Goal: Information Seeking & Learning: Learn about a topic

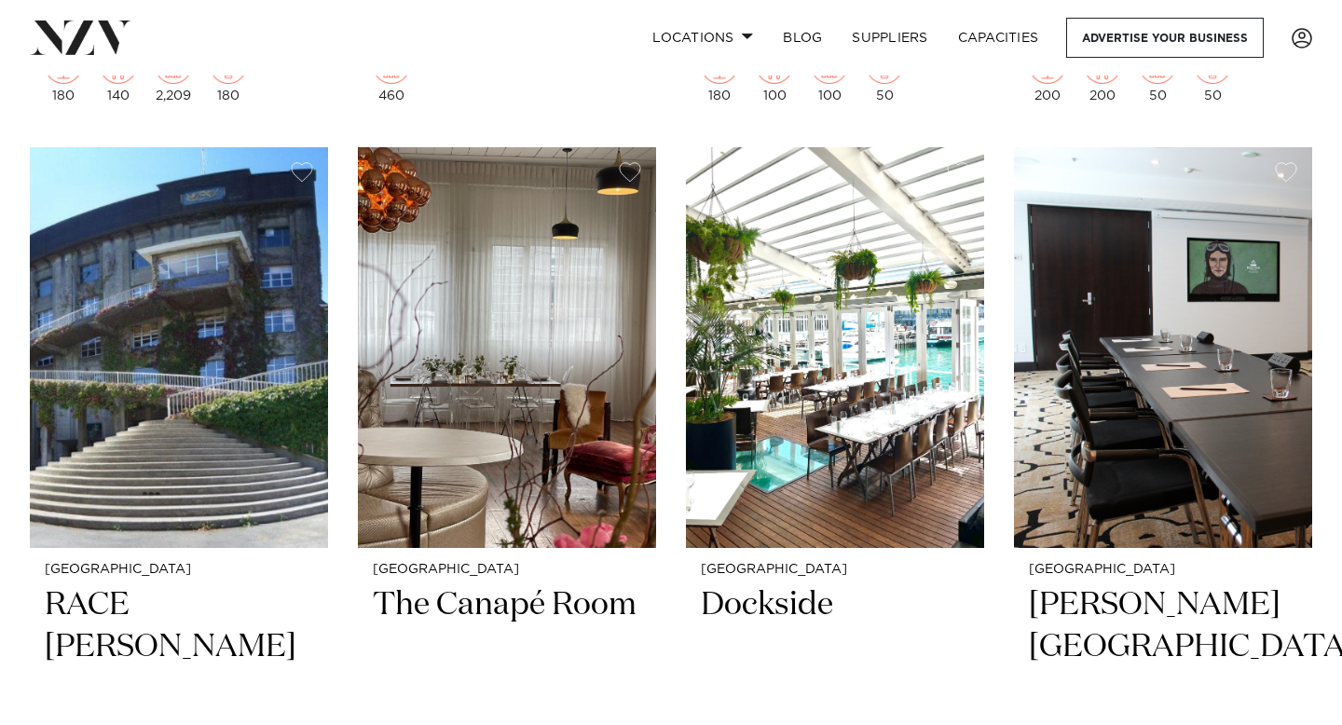
scroll to position [5474, 0]
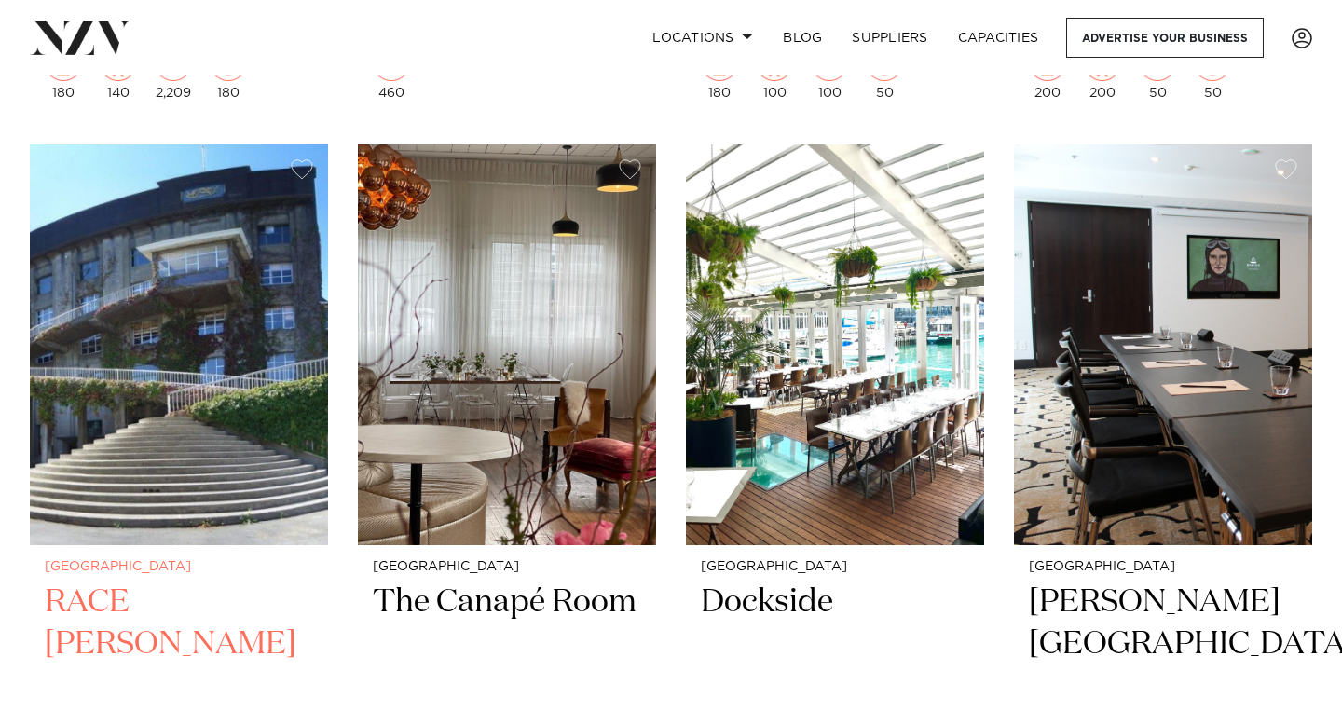
click at [218, 473] on img at bounding box center [179, 344] width 298 height 400
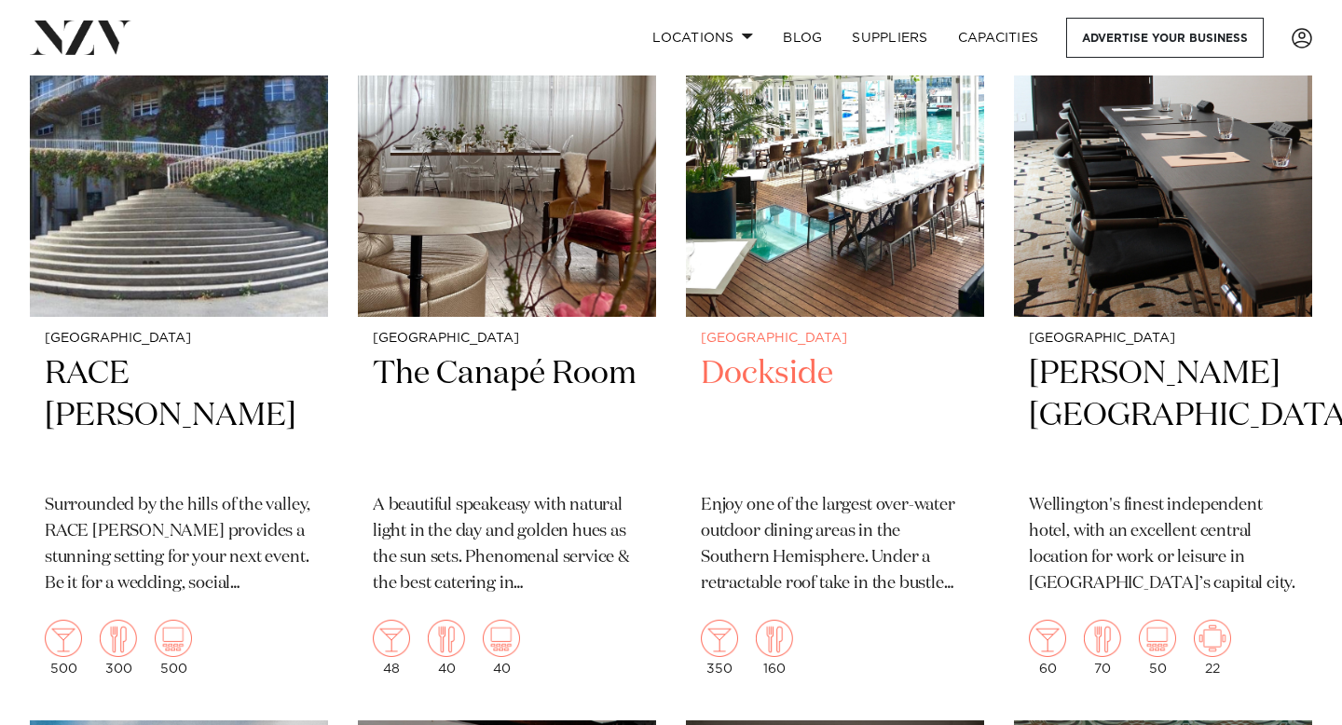
scroll to position [5664, 0]
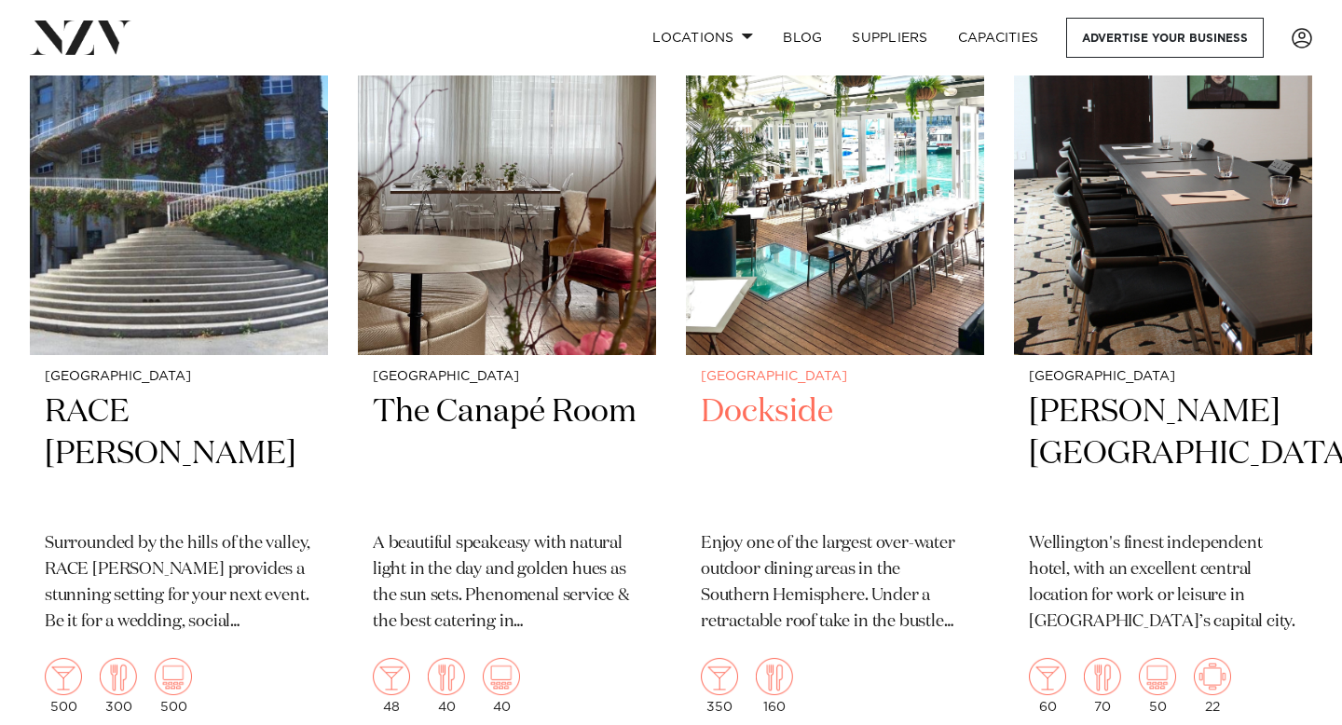
click at [812, 396] on h2 "Dockside" at bounding box center [835, 454] width 268 height 126
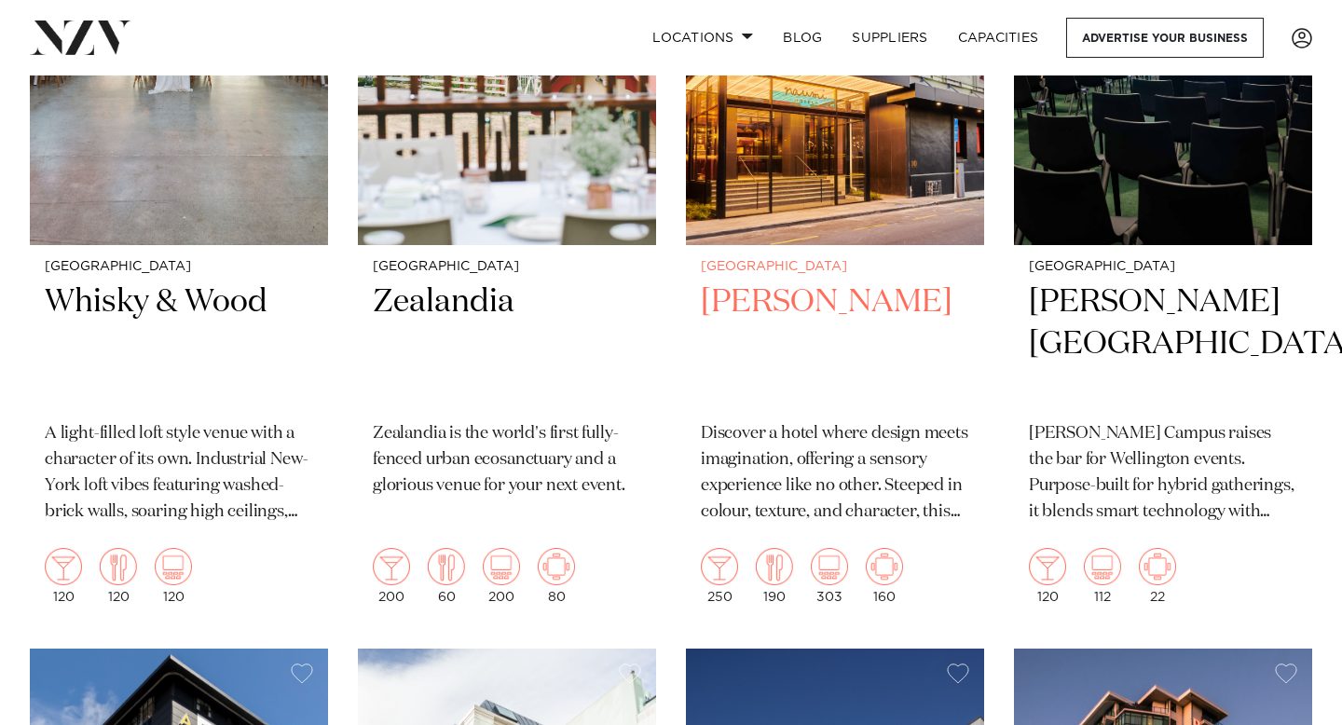
scroll to position [954, 0]
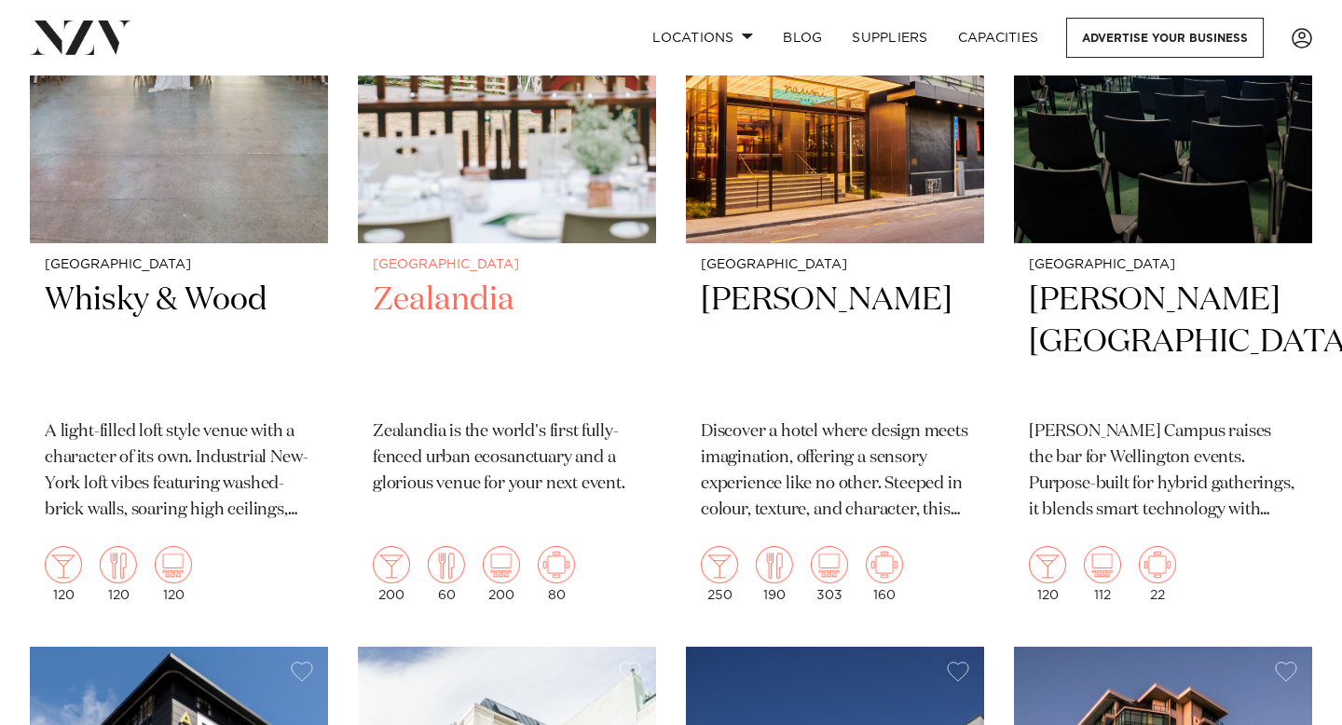
click at [543, 448] on p "Zealandia is the world's first fully-fenced urban ecosanctuary and a glorious v…" at bounding box center [507, 458] width 268 height 78
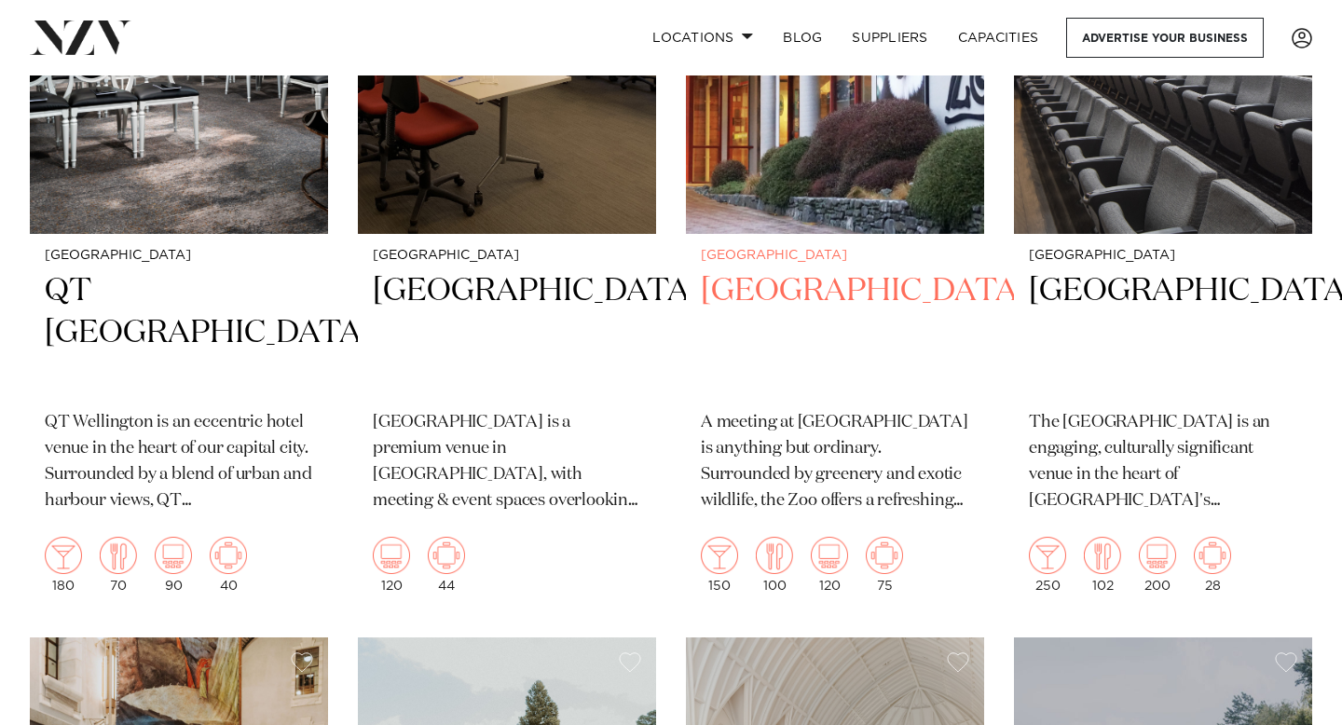
scroll to position [2599, 0]
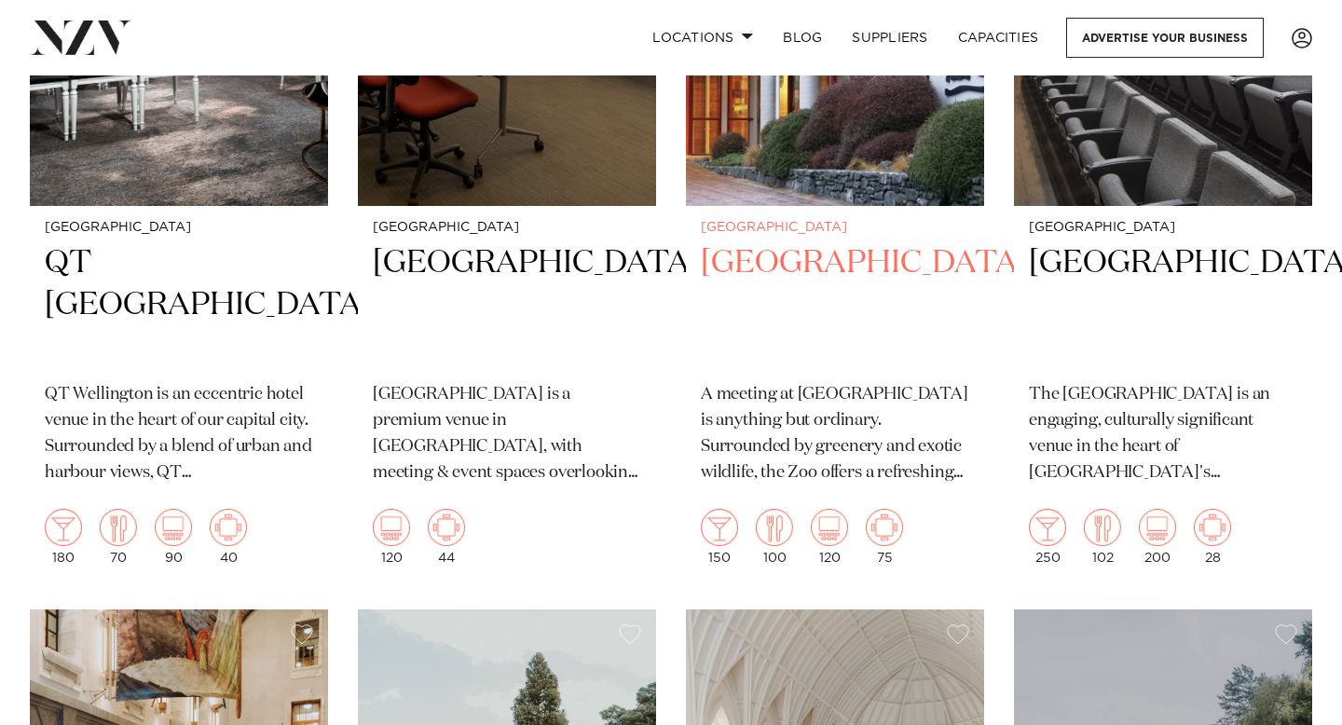
click at [835, 398] on p "A meeting at Te Nukuao Wellington Zoo is anything but ordinary. Surrounded by g…" at bounding box center [835, 434] width 268 height 104
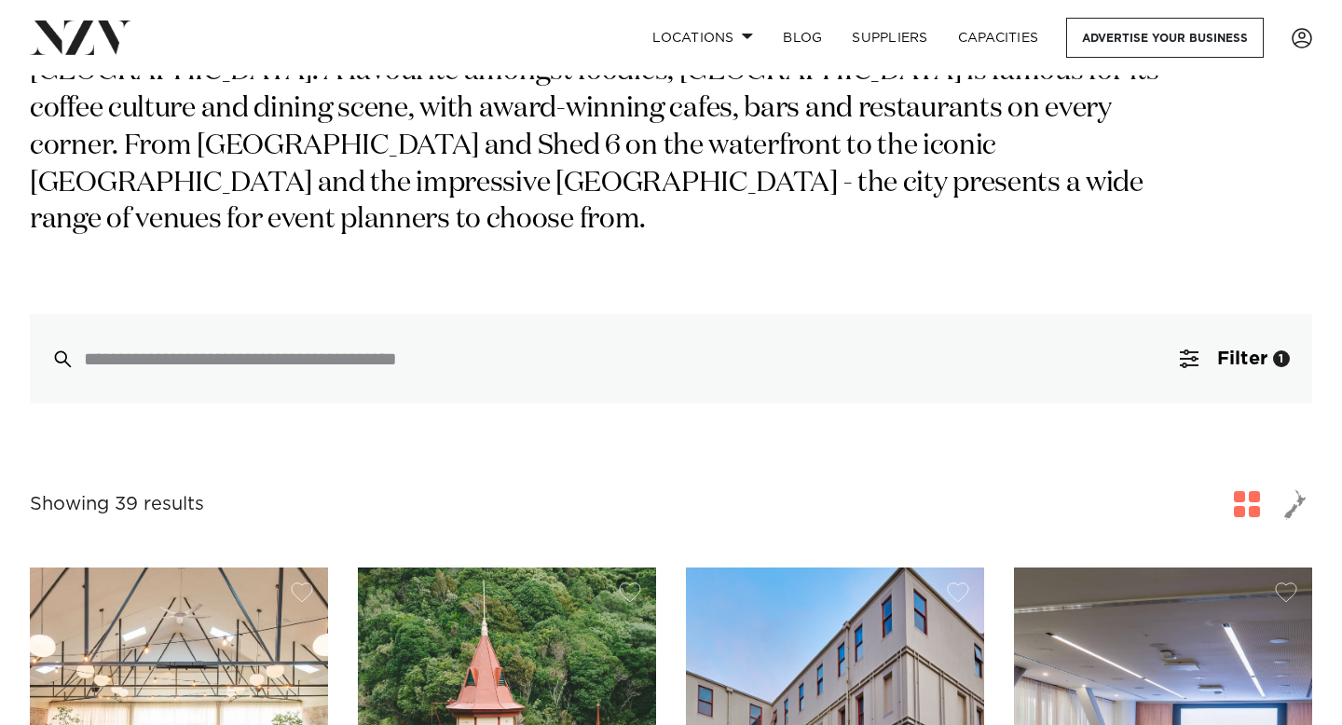
scroll to position [318, 0]
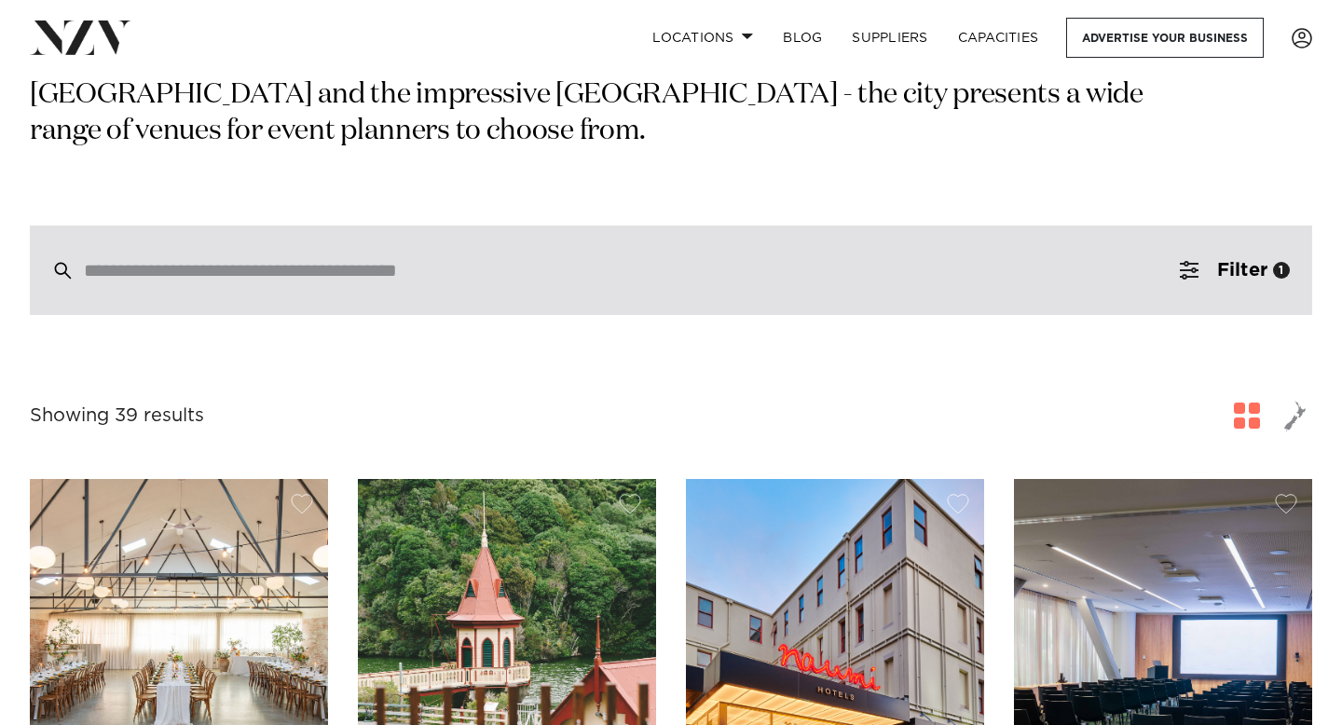
click at [1154, 252] on div at bounding box center [671, 269] width 1282 height 89
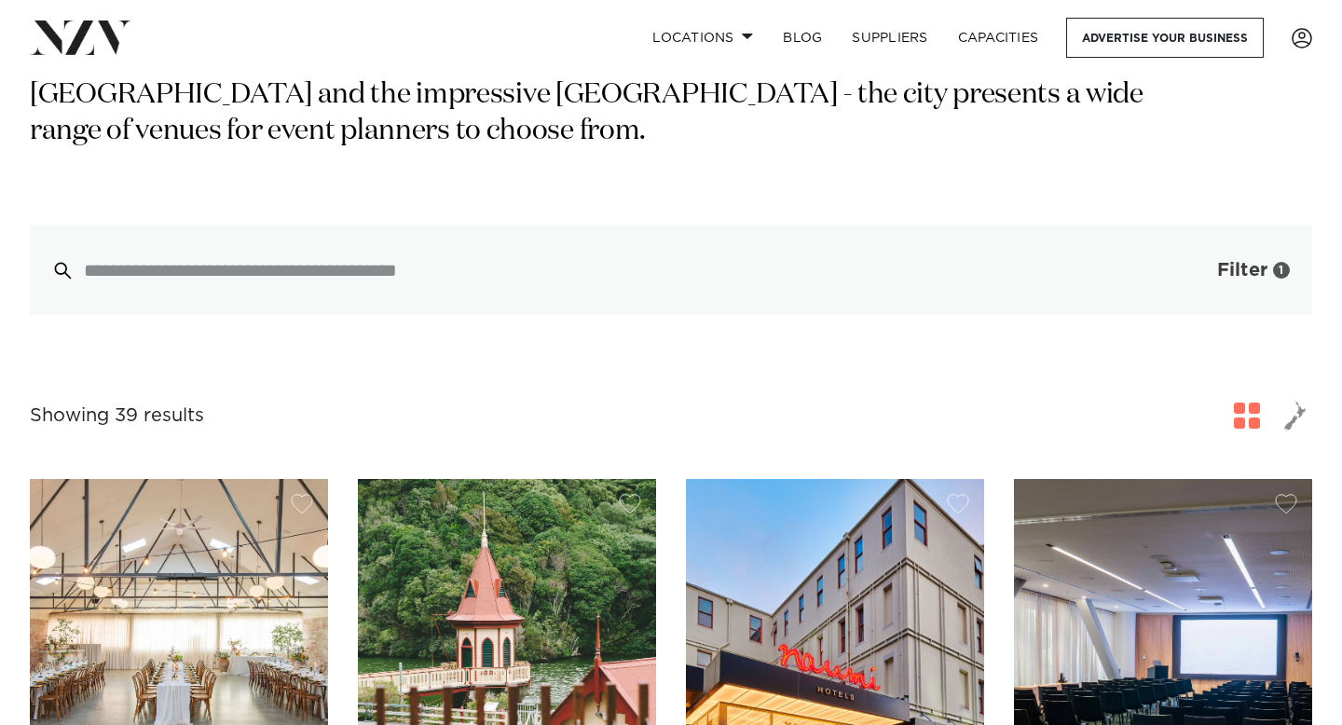
click at [1266, 281] on button "Filter 1" at bounding box center [1234, 269] width 155 height 89
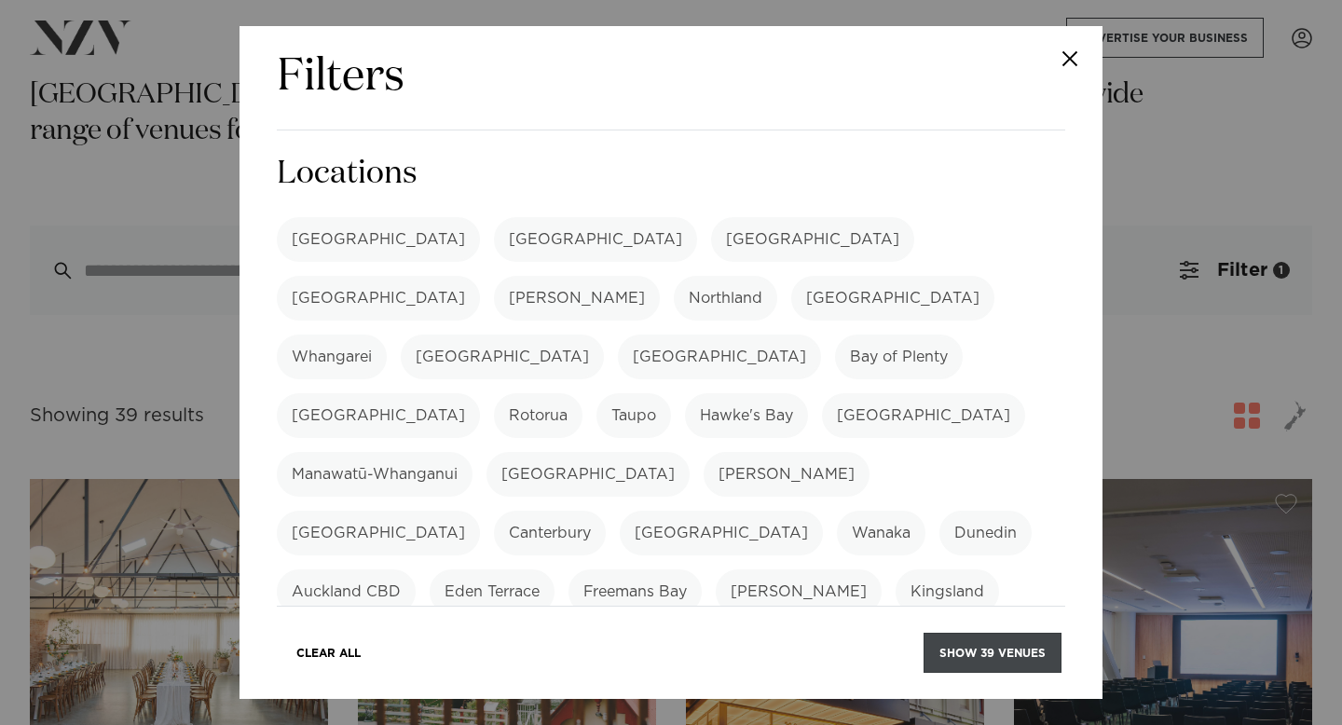
click at [977, 649] on button "Show 39 venues" at bounding box center [992, 653] width 138 height 40
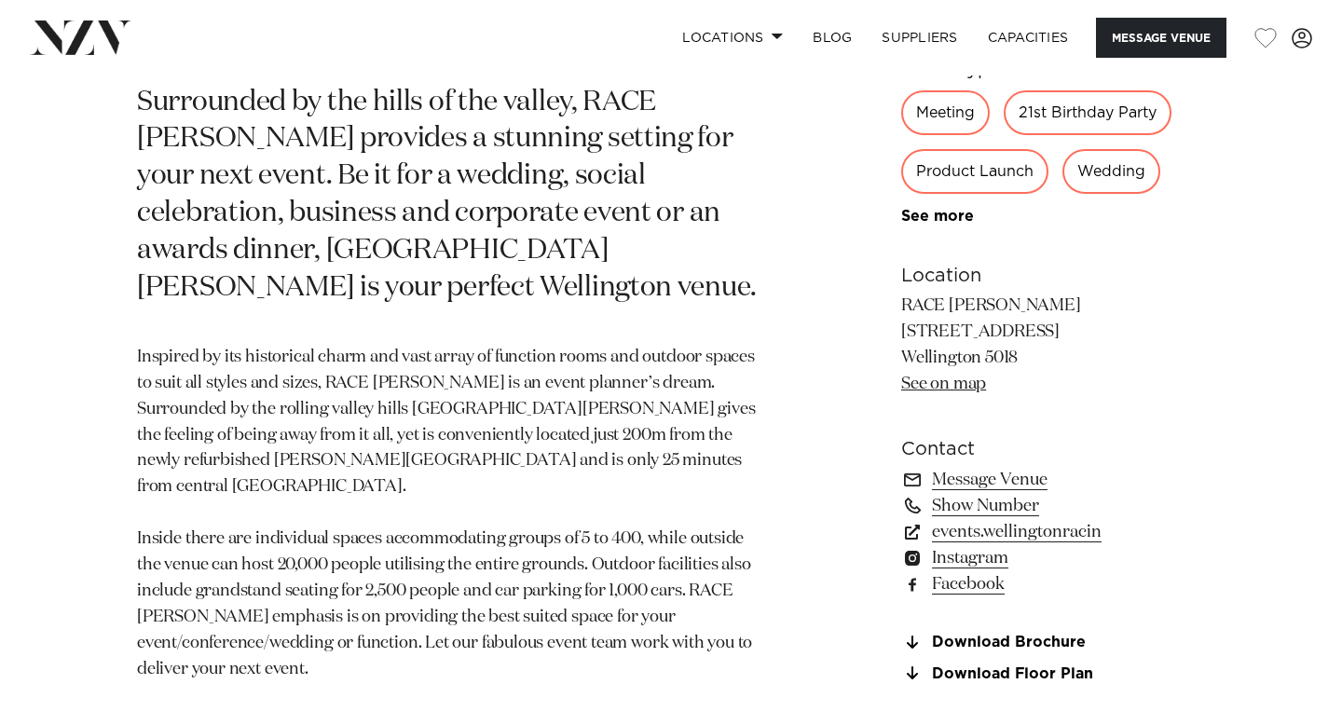
scroll to position [1101, 0]
click at [1045, 518] on link "events.wellingtonracin" at bounding box center [1053, 531] width 304 height 26
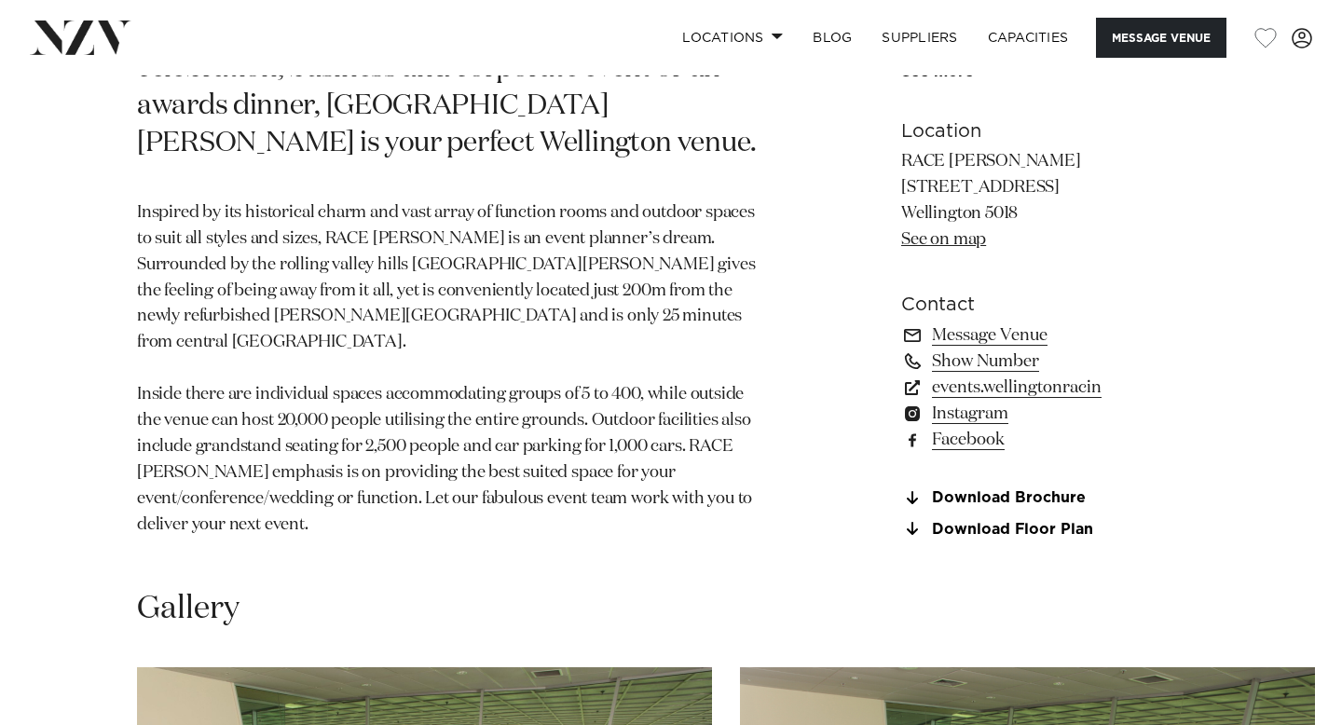
scroll to position [1199, 0]
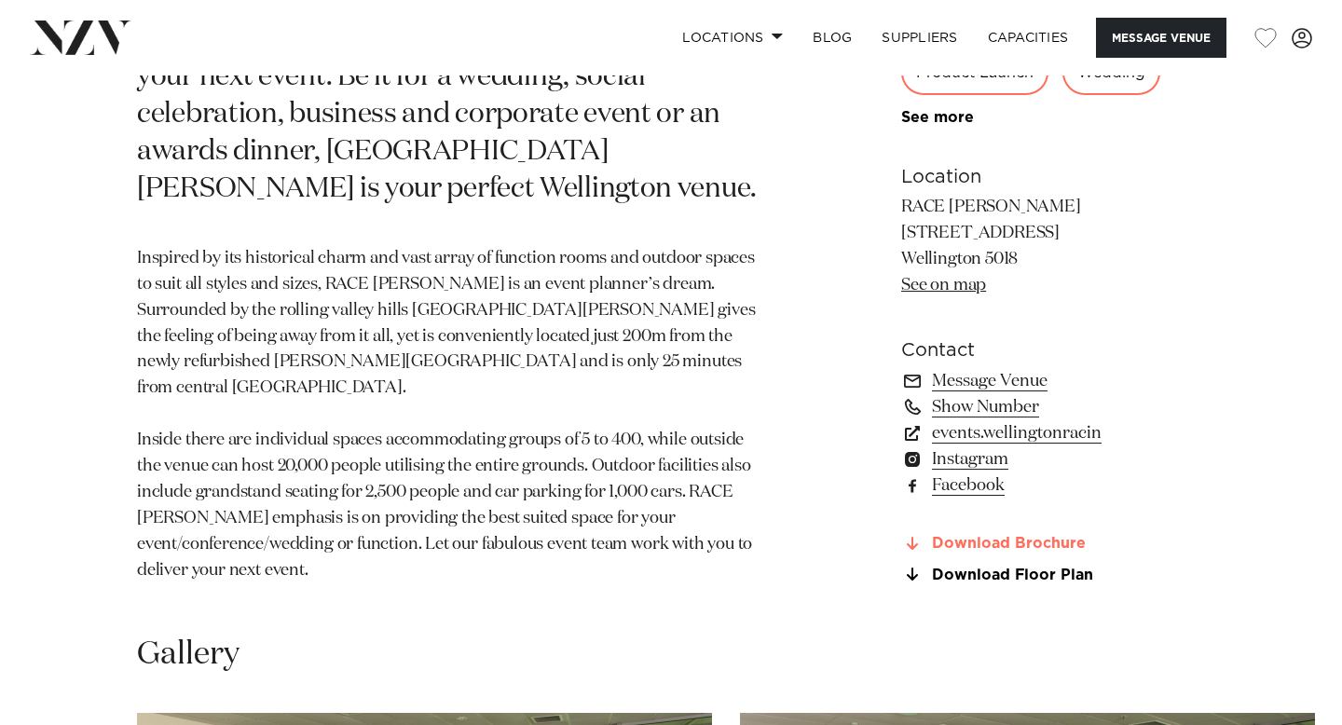
click at [976, 536] on link "Download Brochure" at bounding box center [1053, 544] width 304 height 17
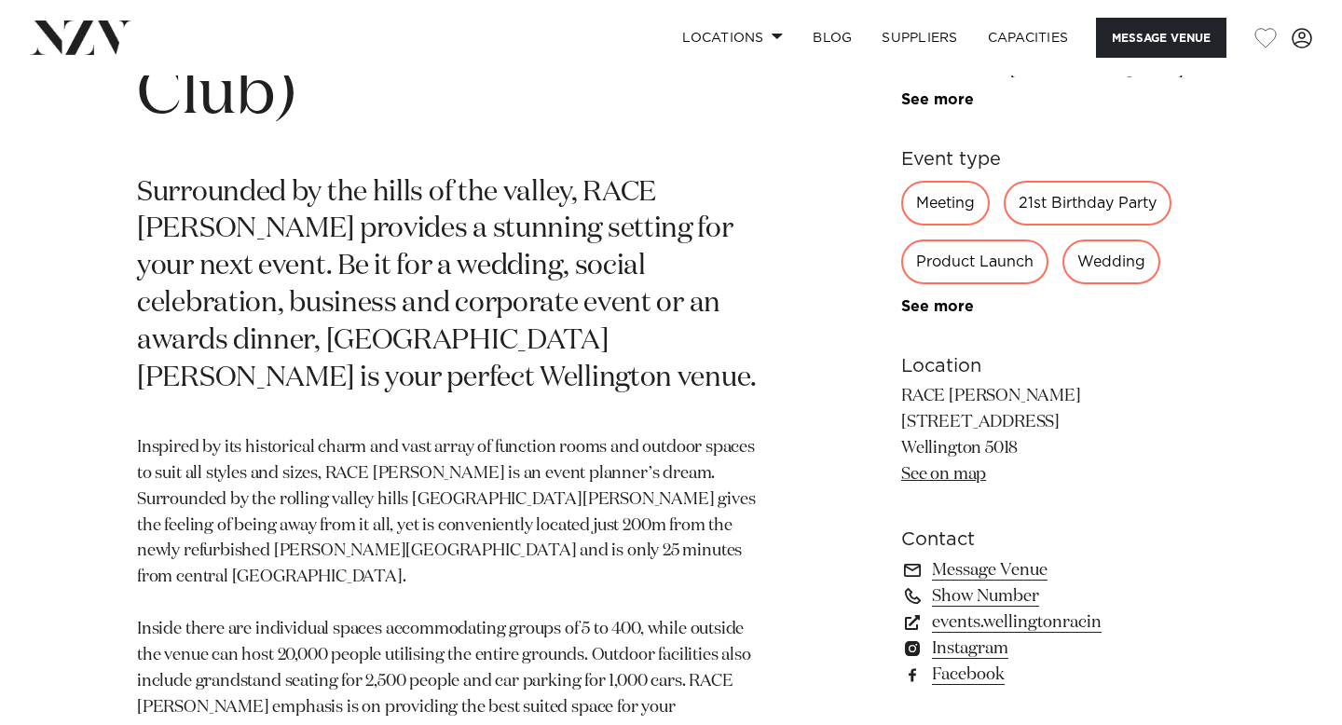
scroll to position [1012, 0]
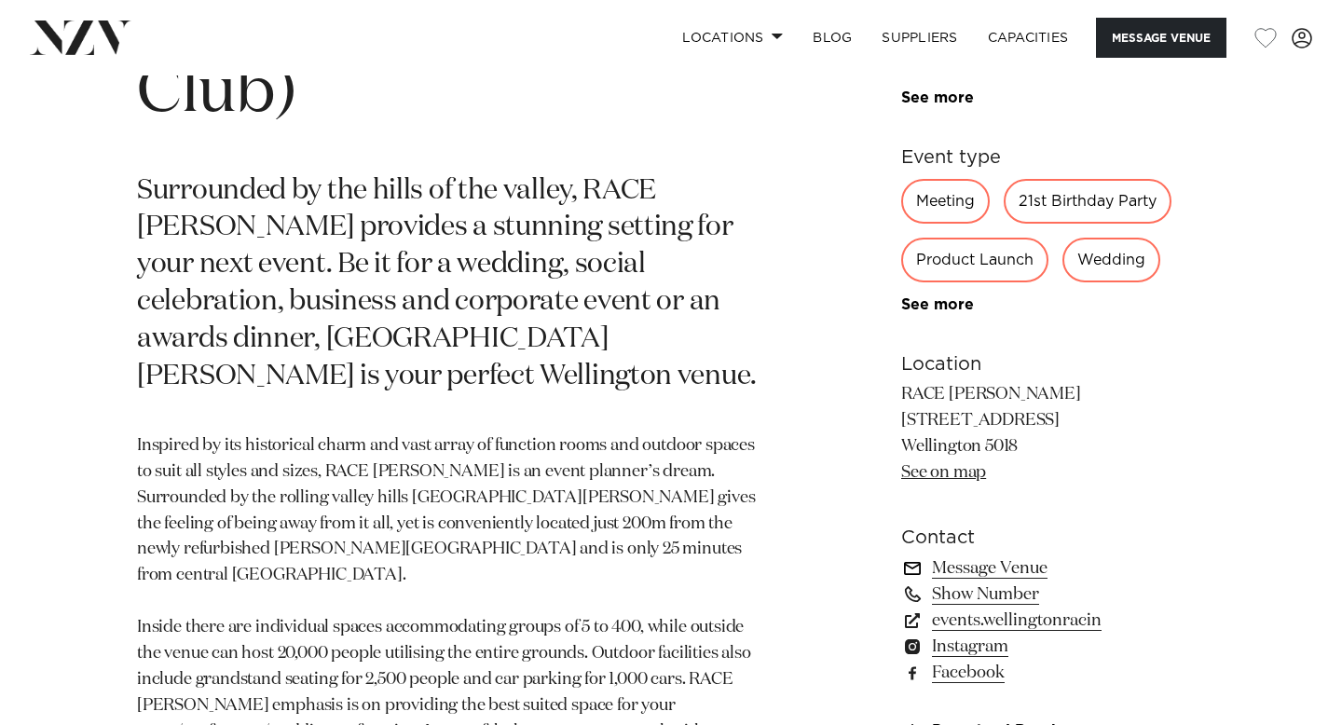
click at [985, 555] on link "Message Venue" at bounding box center [1053, 568] width 304 height 26
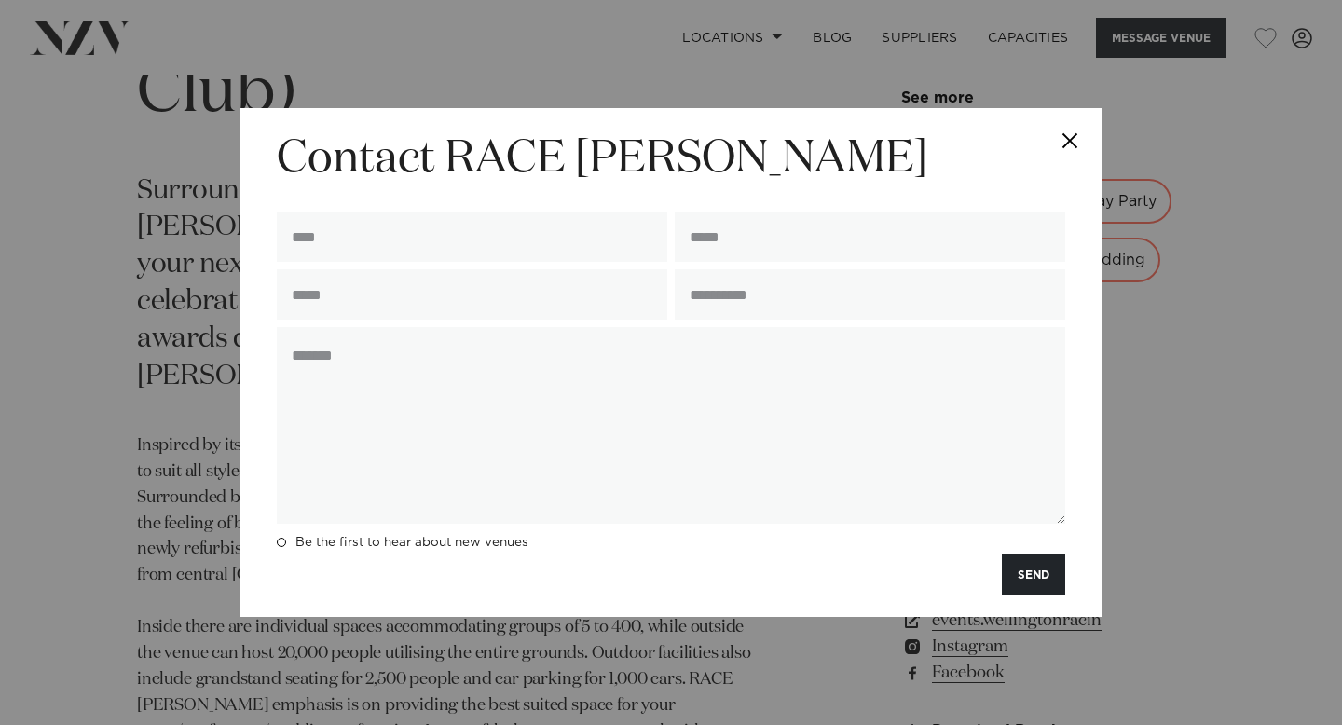
click at [1081, 152] on button "Close" at bounding box center [1069, 140] width 65 height 65
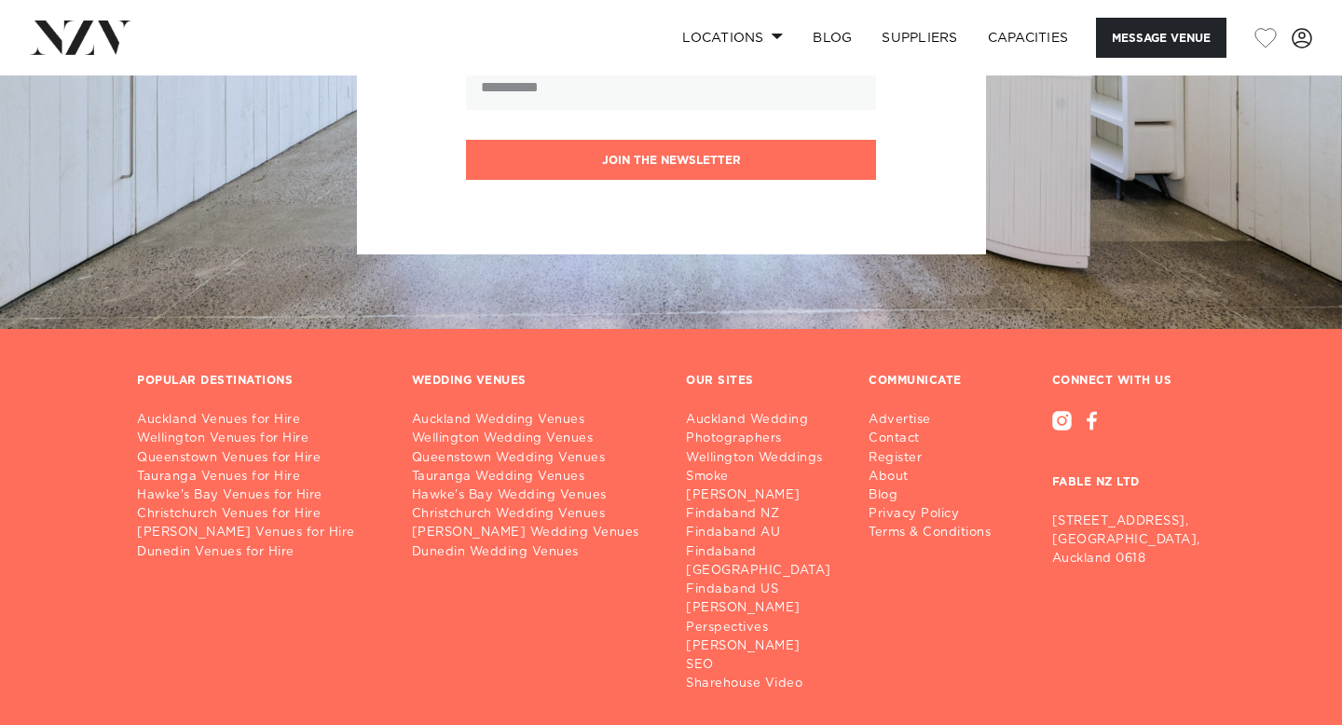
scroll to position [3233, 0]
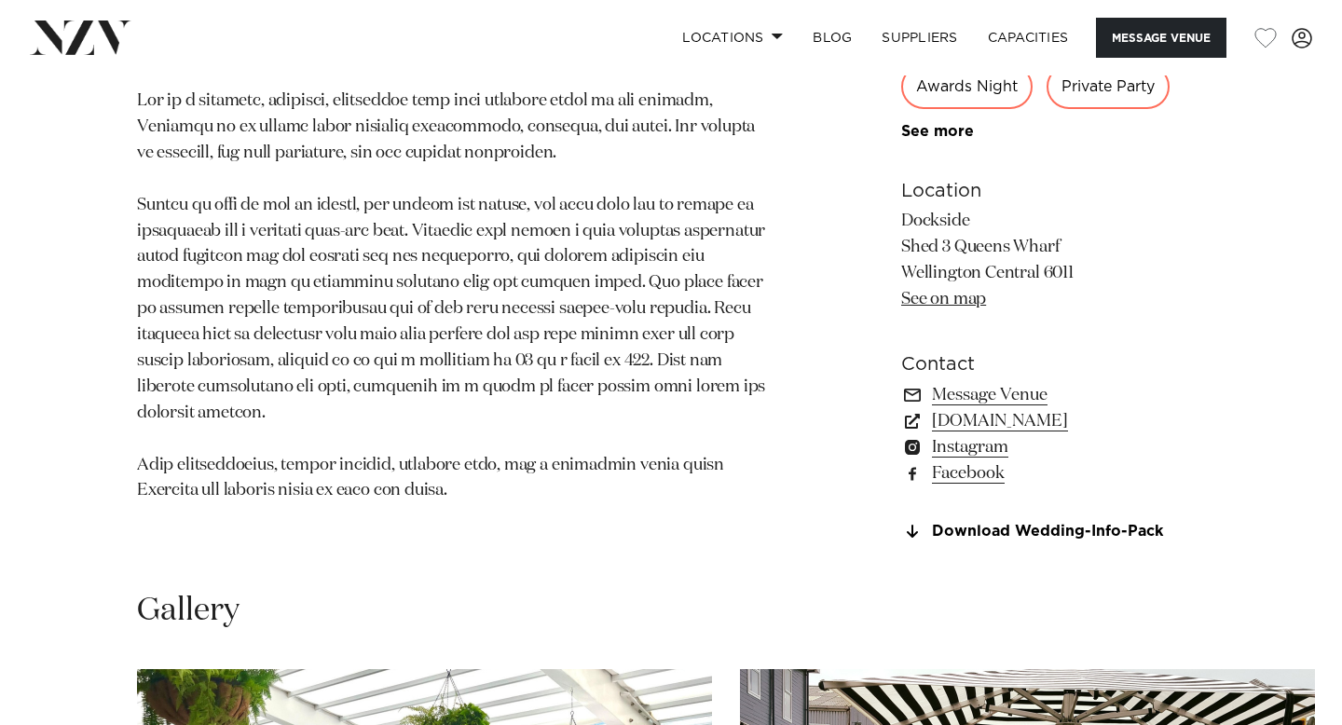
scroll to position [1173, 0]
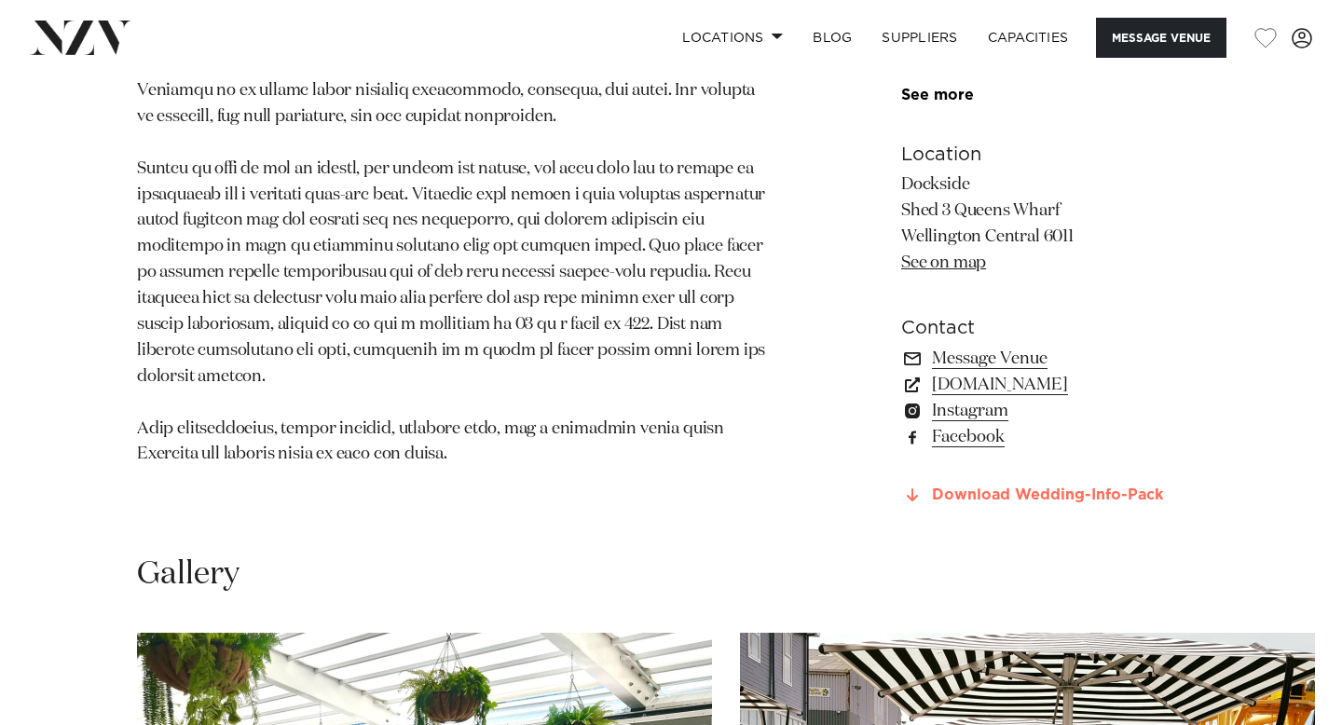
click at [962, 497] on link "Download Wedding-Info-Pack" at bounding box center [1053, 495] width 304 height 17
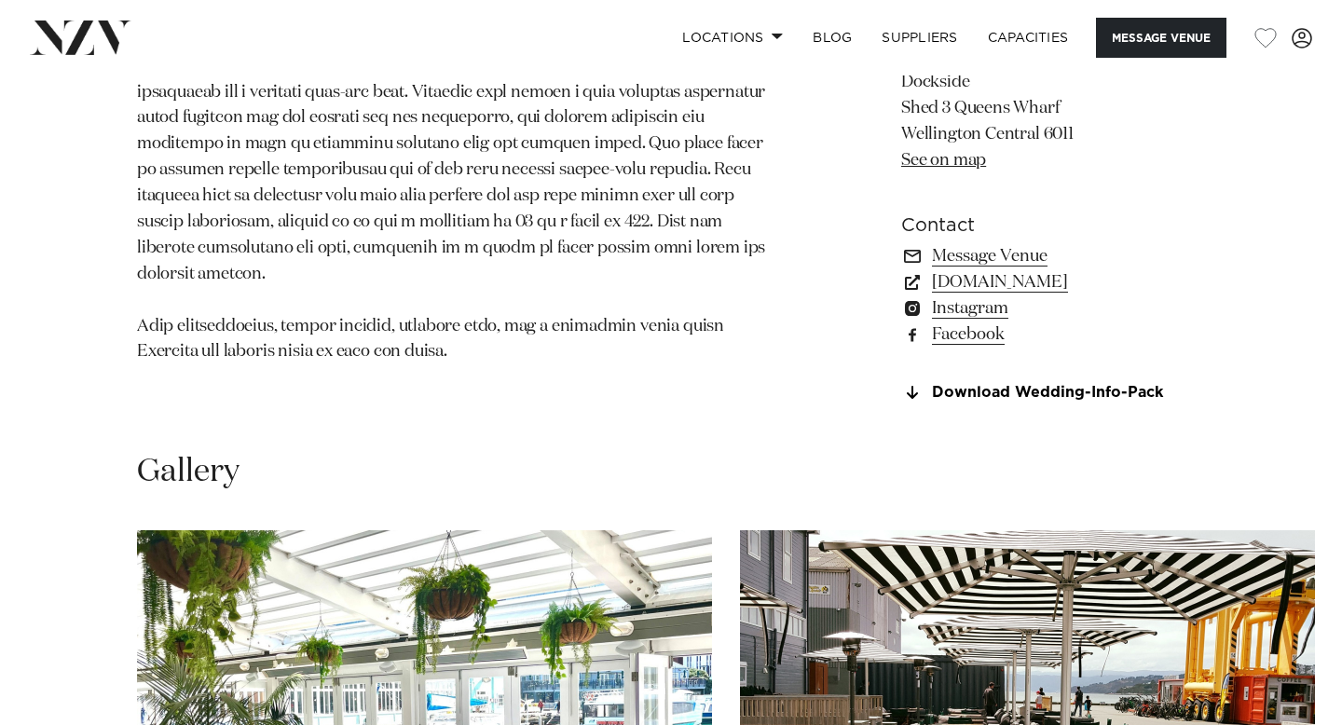
scroll to position [1806, 0]
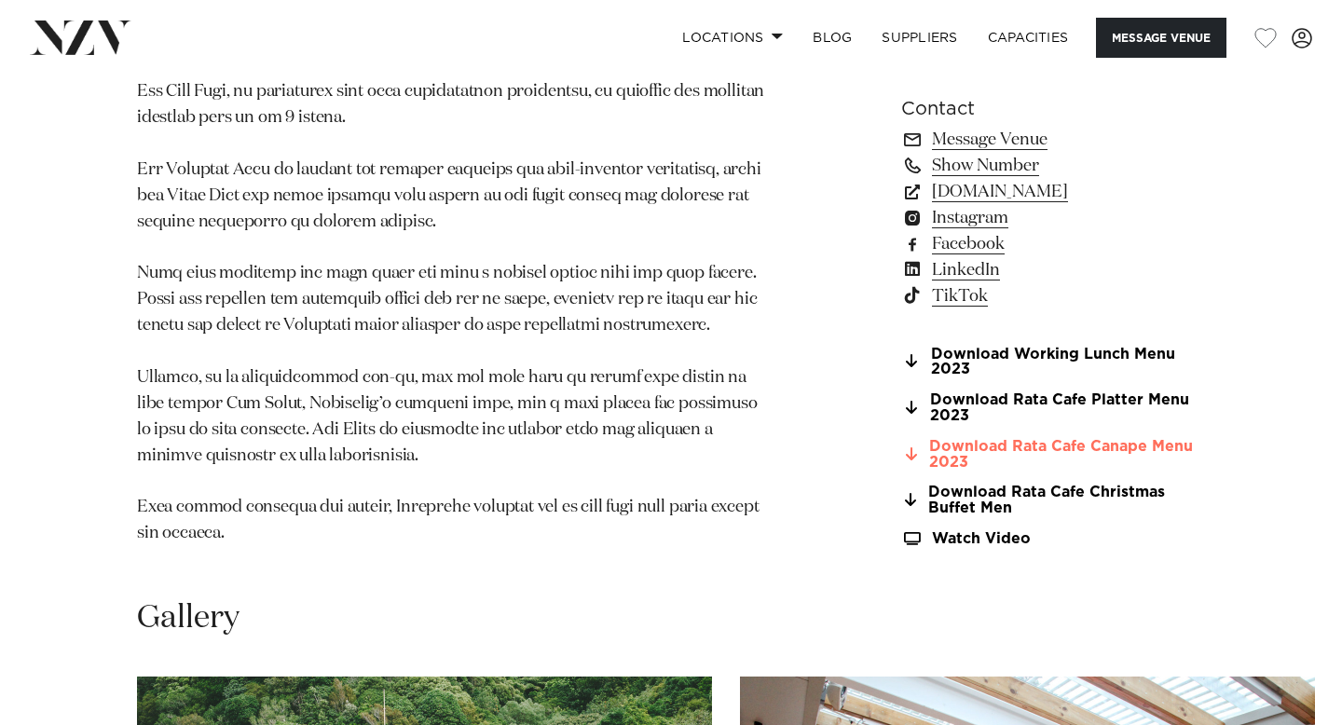
scroll to position [1544, 0]
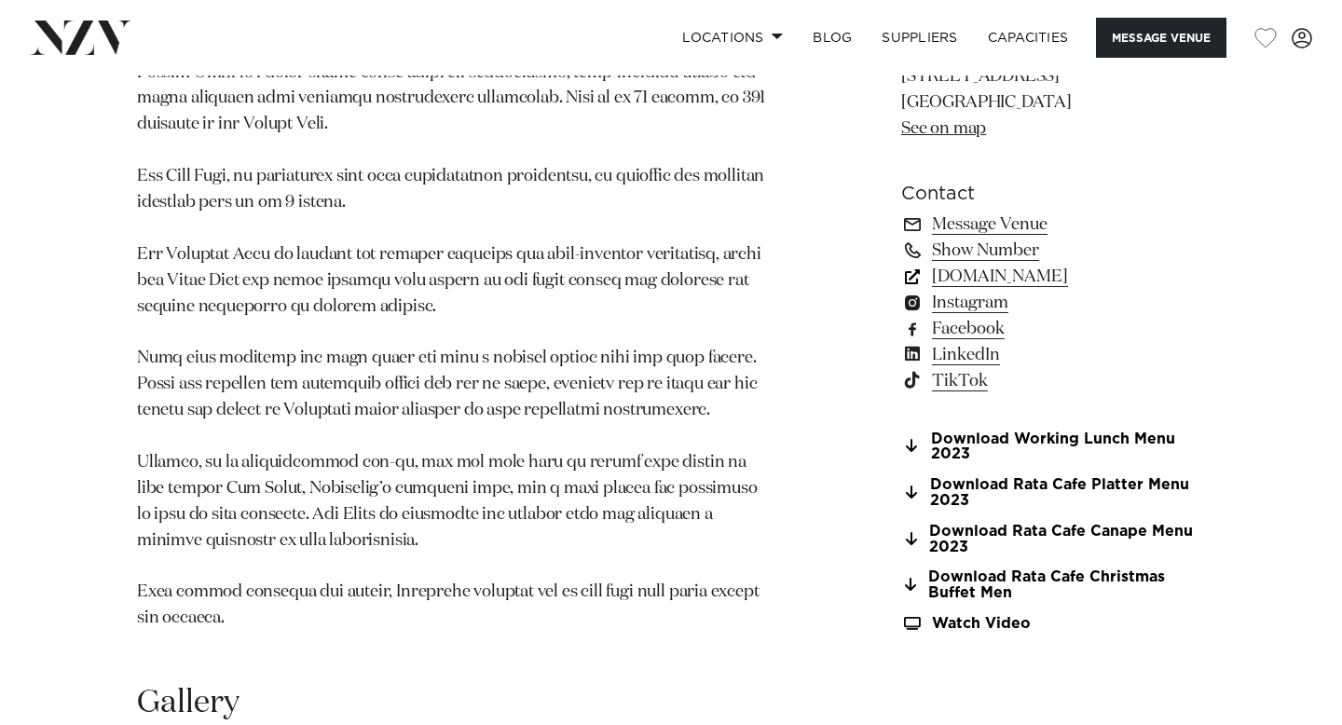
click at [1045, 264] on link "www.visitzealandia.com" at bounding box center [1053, 277] width 304 height 26
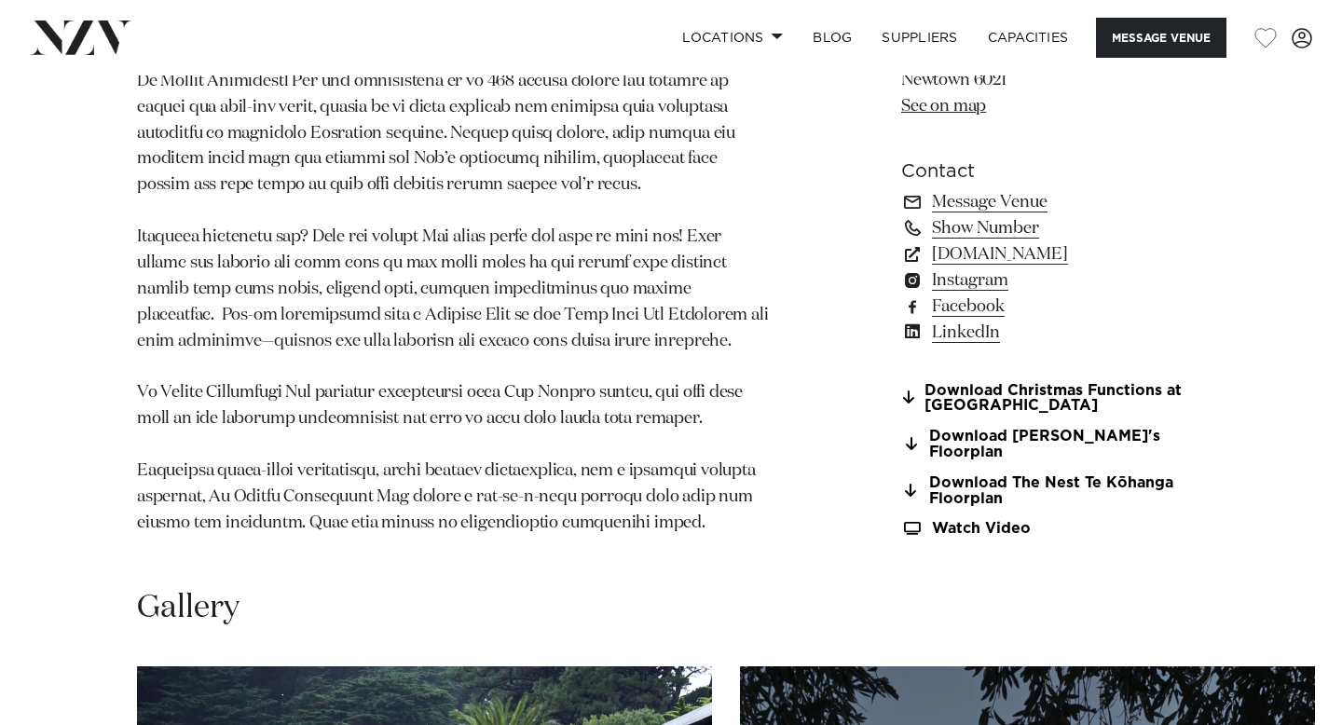
scroll to position [1756, 0]
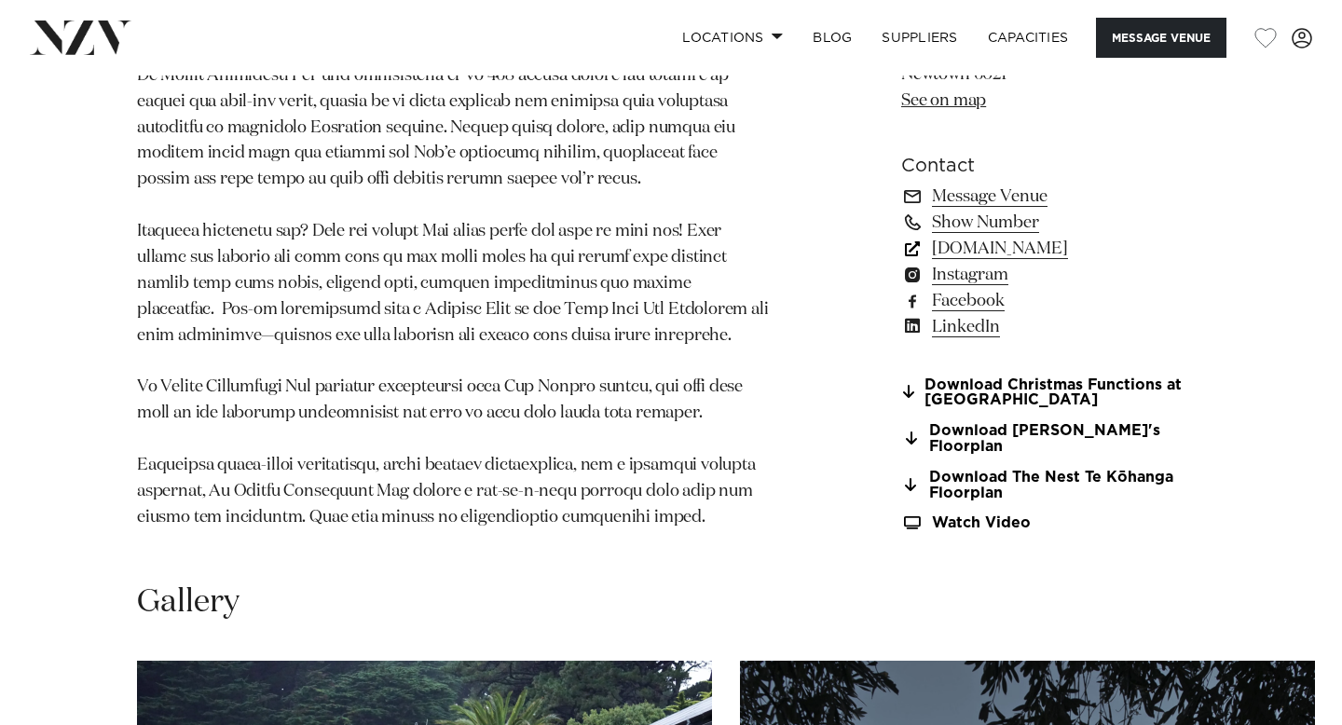
click at [1015, 261] on link "[DOMAIN_NAME]" at bounding box center [1053, 248] width 304 height 26
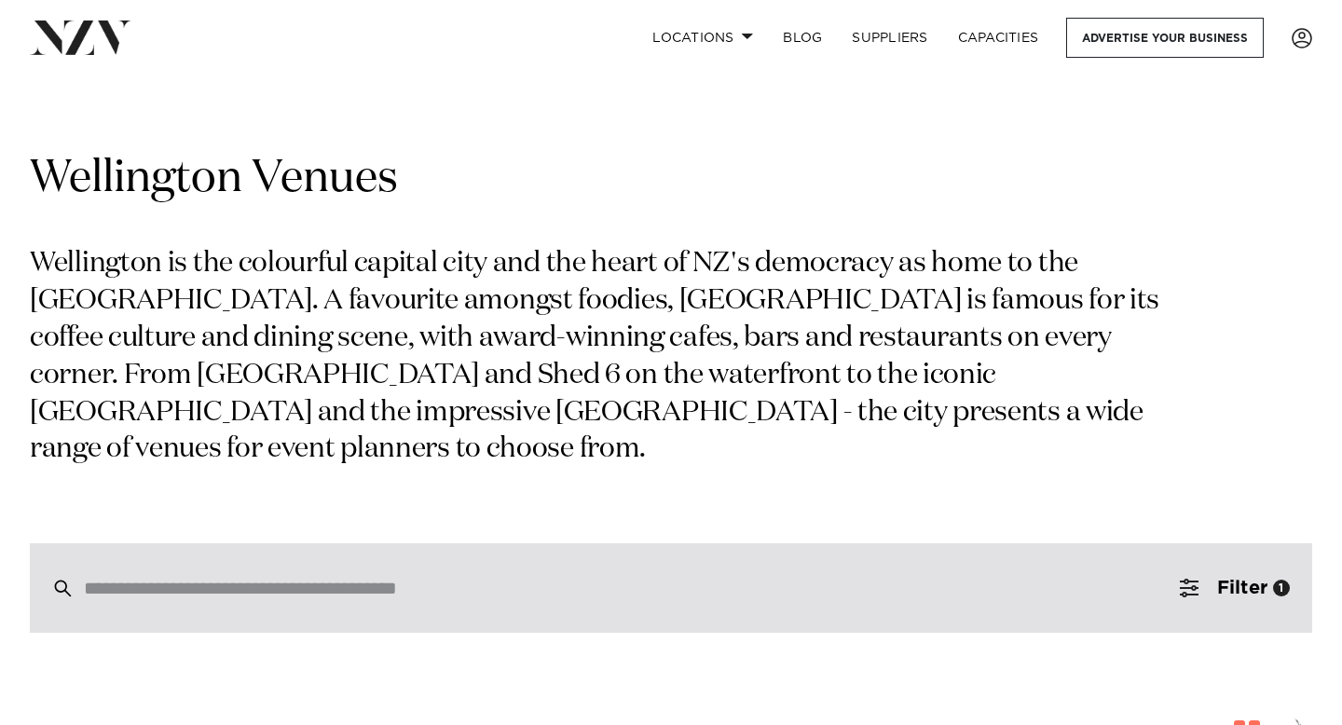
click at [739, 589] on input "search" at bounding box center [631, 588] width 1095 height 20
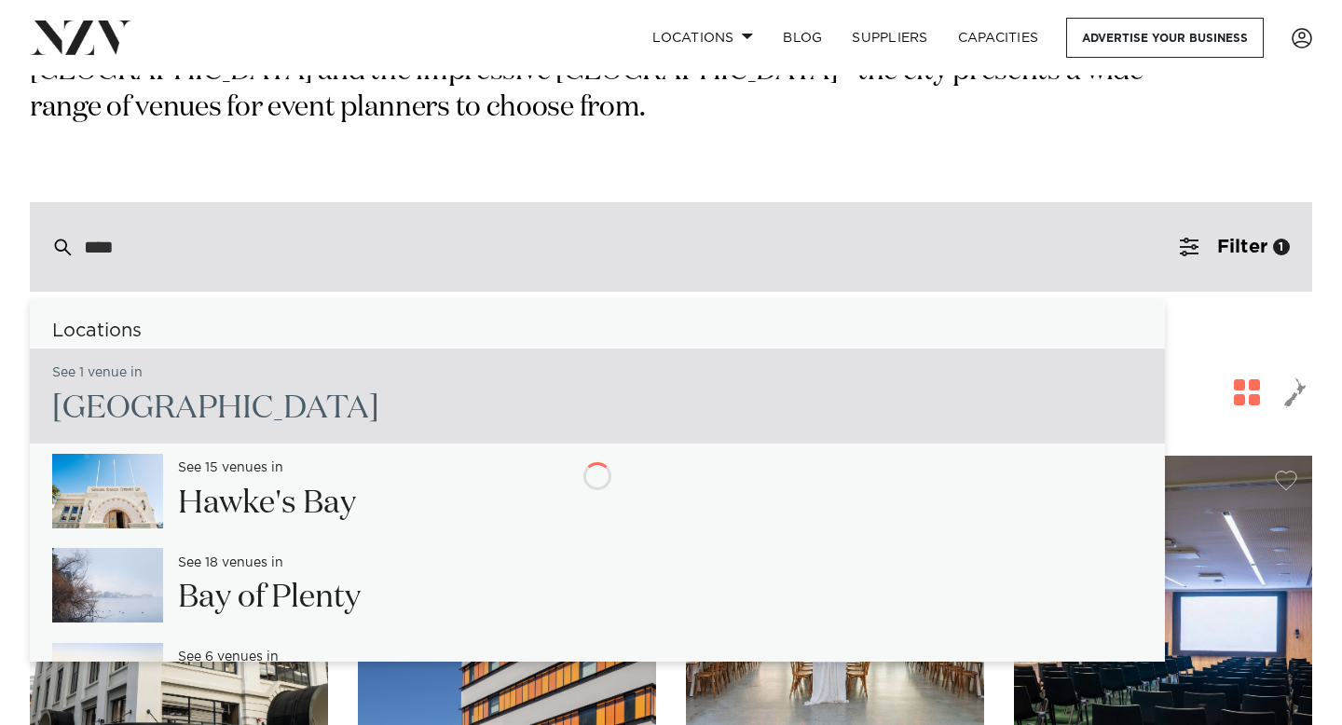
scroll to position [419, 0]
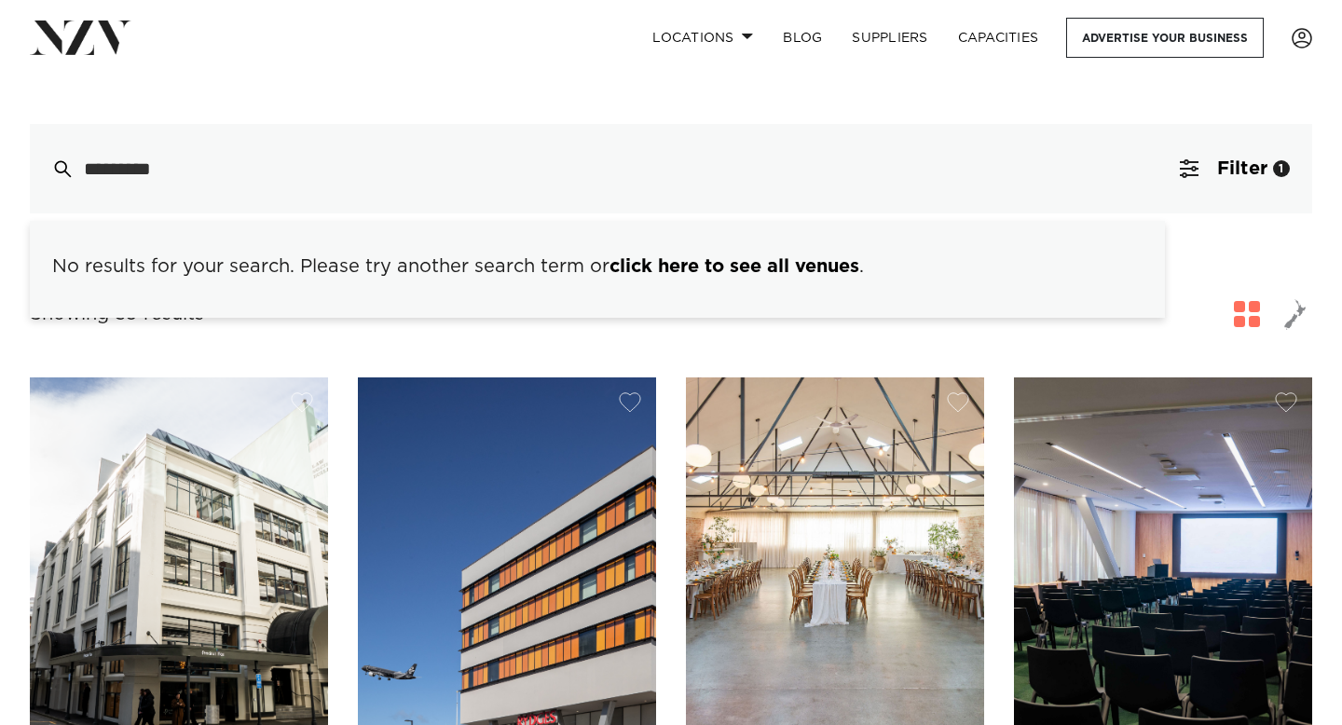
type input "*********"
click at [593, 326] on div "Showing 39 results for Wellington Venues" at bounding box center [671, 314] width 1282 height 34
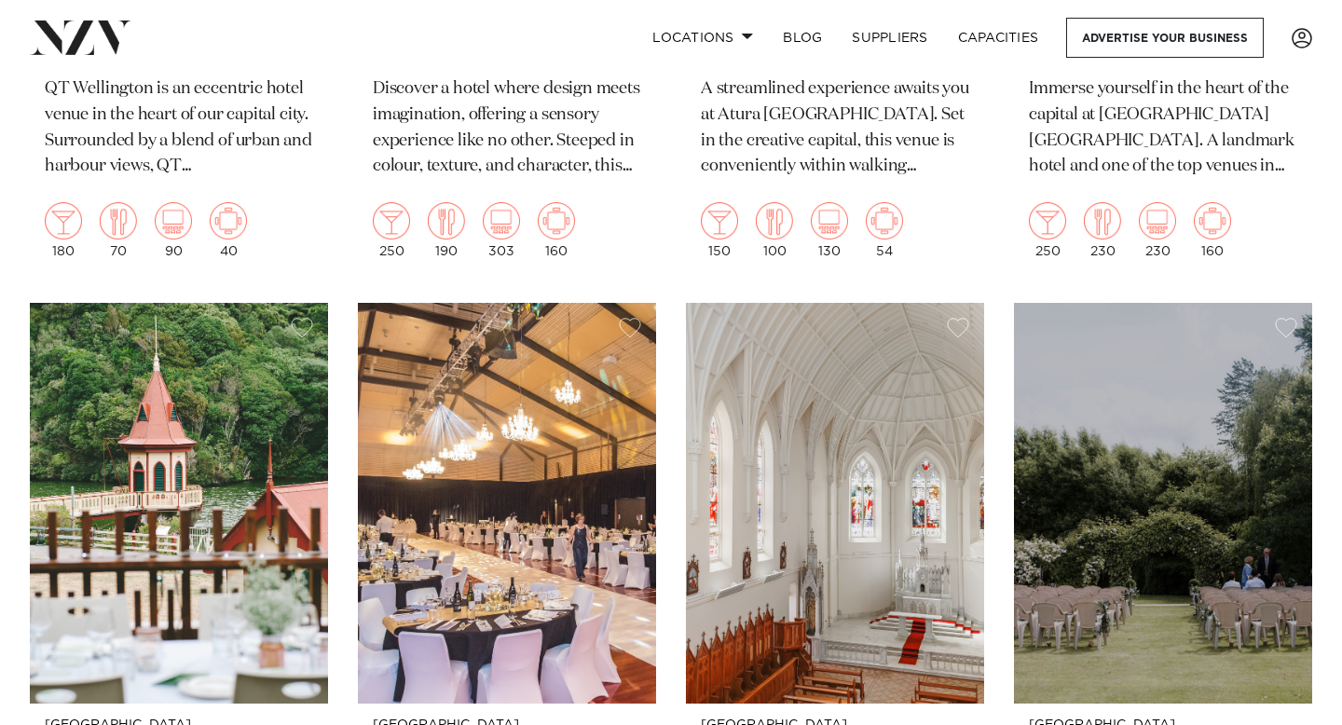
scroll to position [2209, 0]
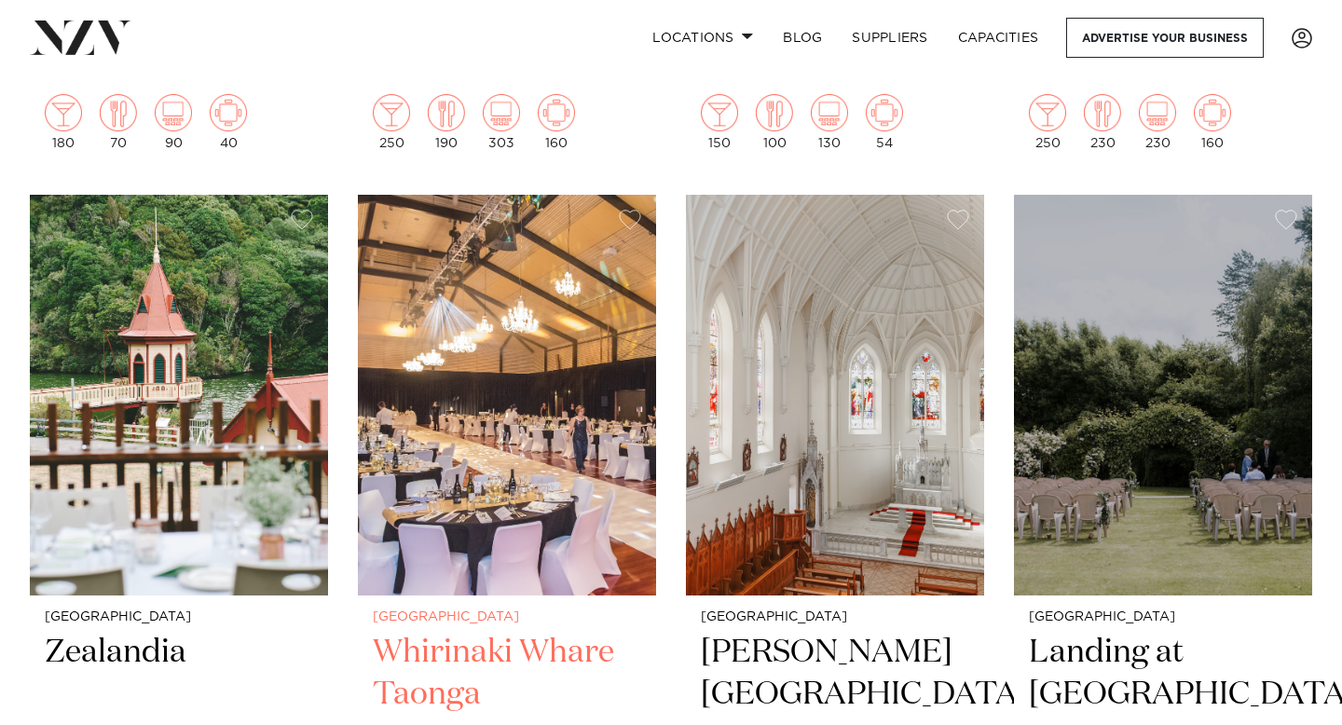
click at [577, 573] on img at bounding box center [507, 395] width 298 height 400
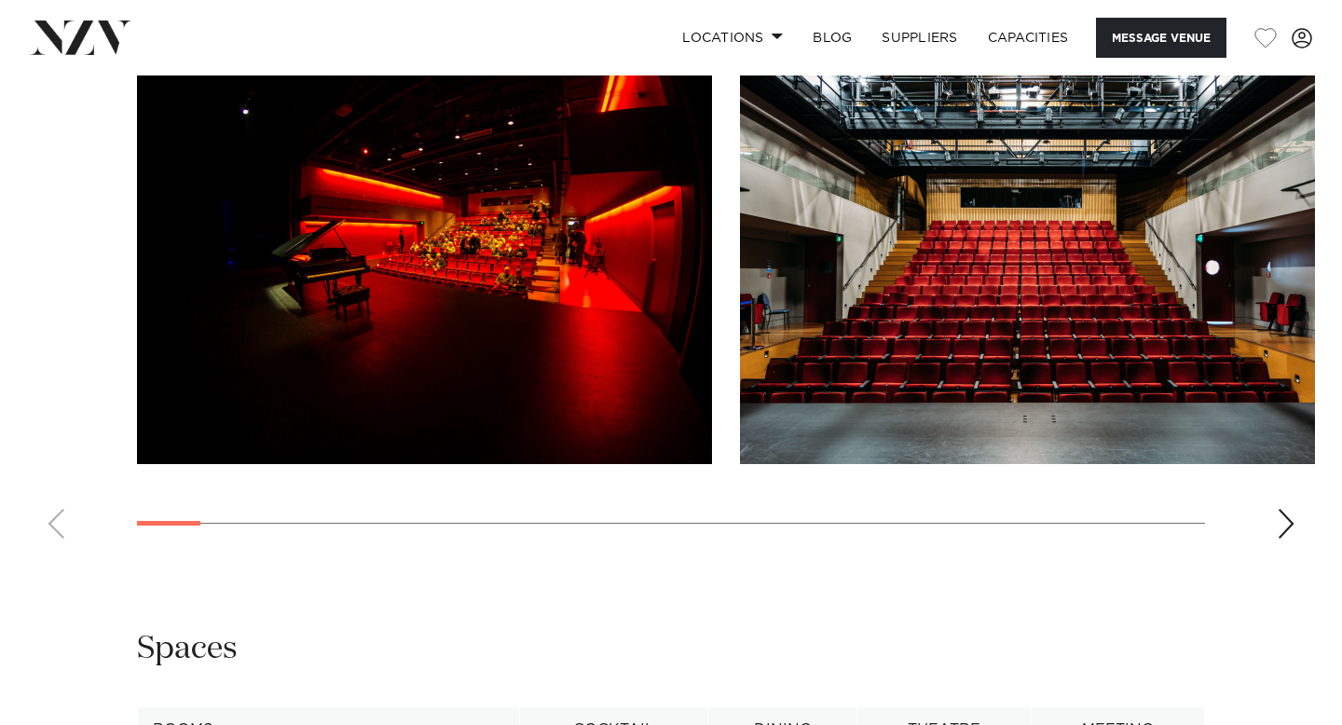
scroll to position [1935, 0]
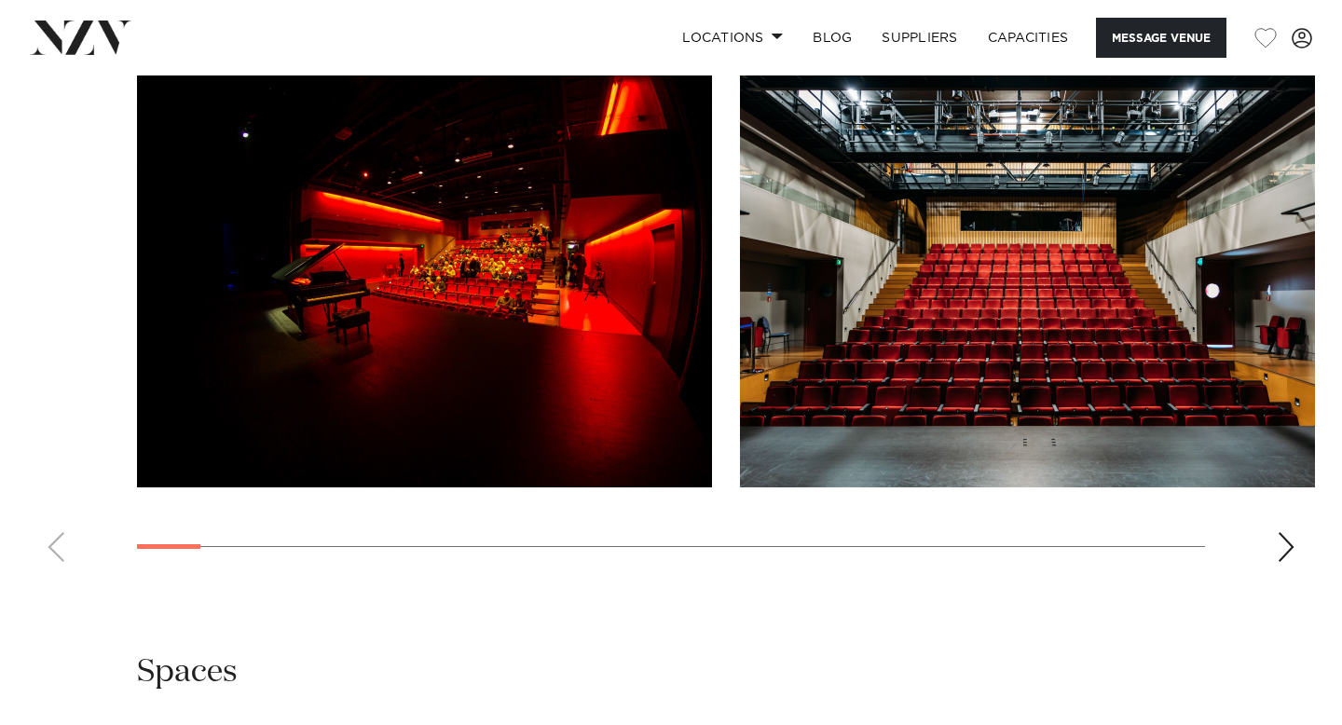
click at [1263, 553] on swiper-container at bounding box center [671, 321] width 1342 height 512
click at [1279, 553] on div "Next slide" at bounding box center [1285, 547] width 19 height 30
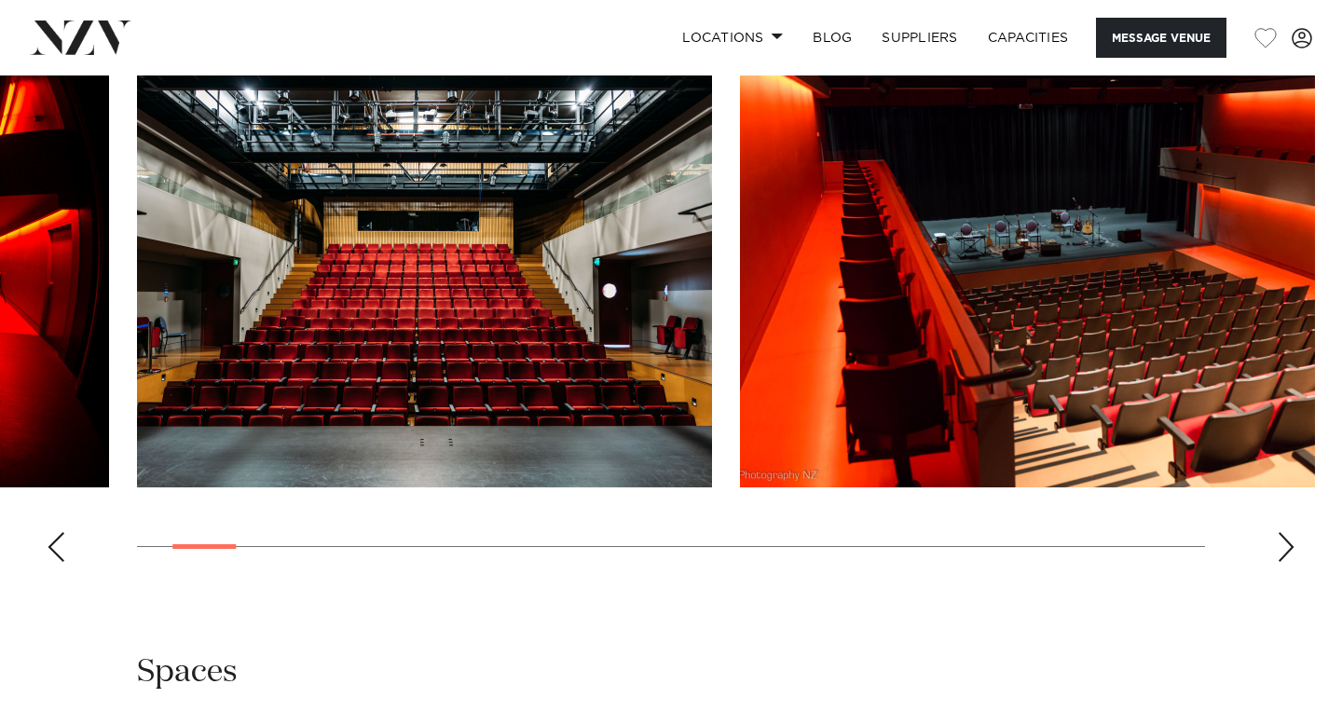
click at [1279, 553] on div "Next slide" at bounding box center [1285, 547] width 19 height 30
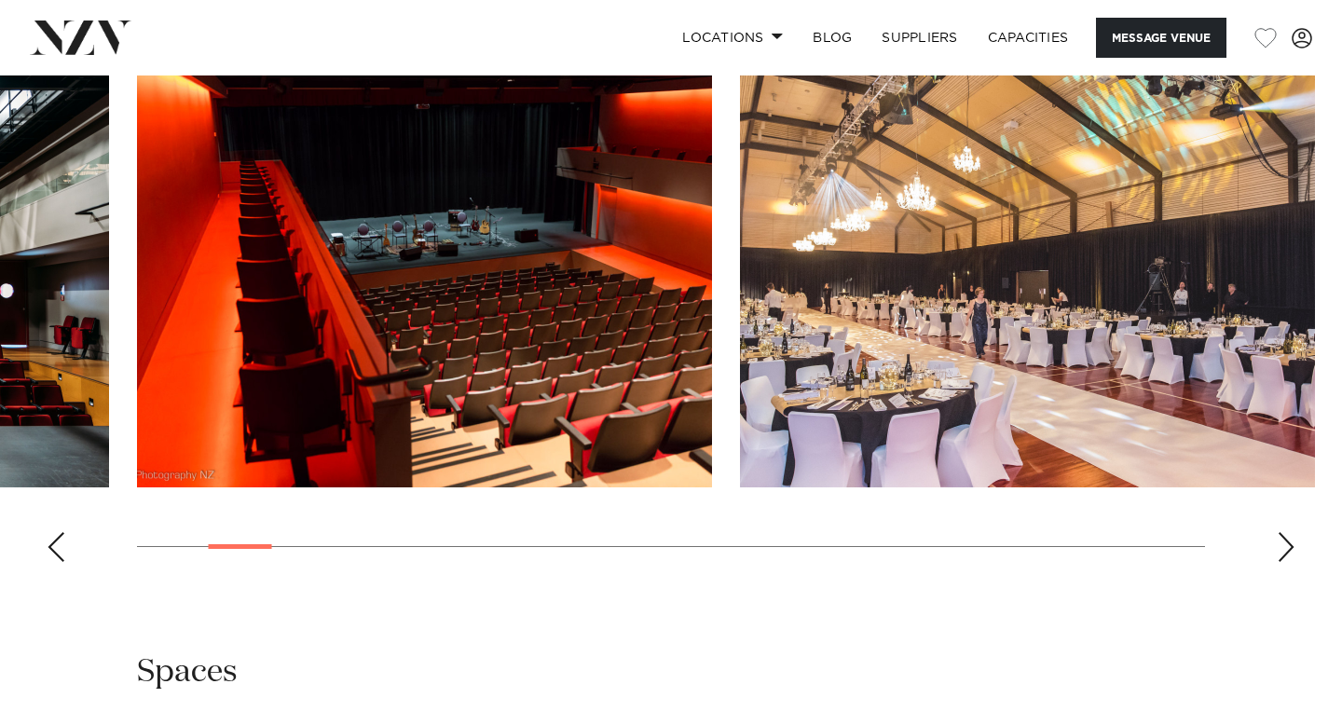
click at [1279, 553] on div "Next slide" at bounding box center [1285, 547] width 19 height 30
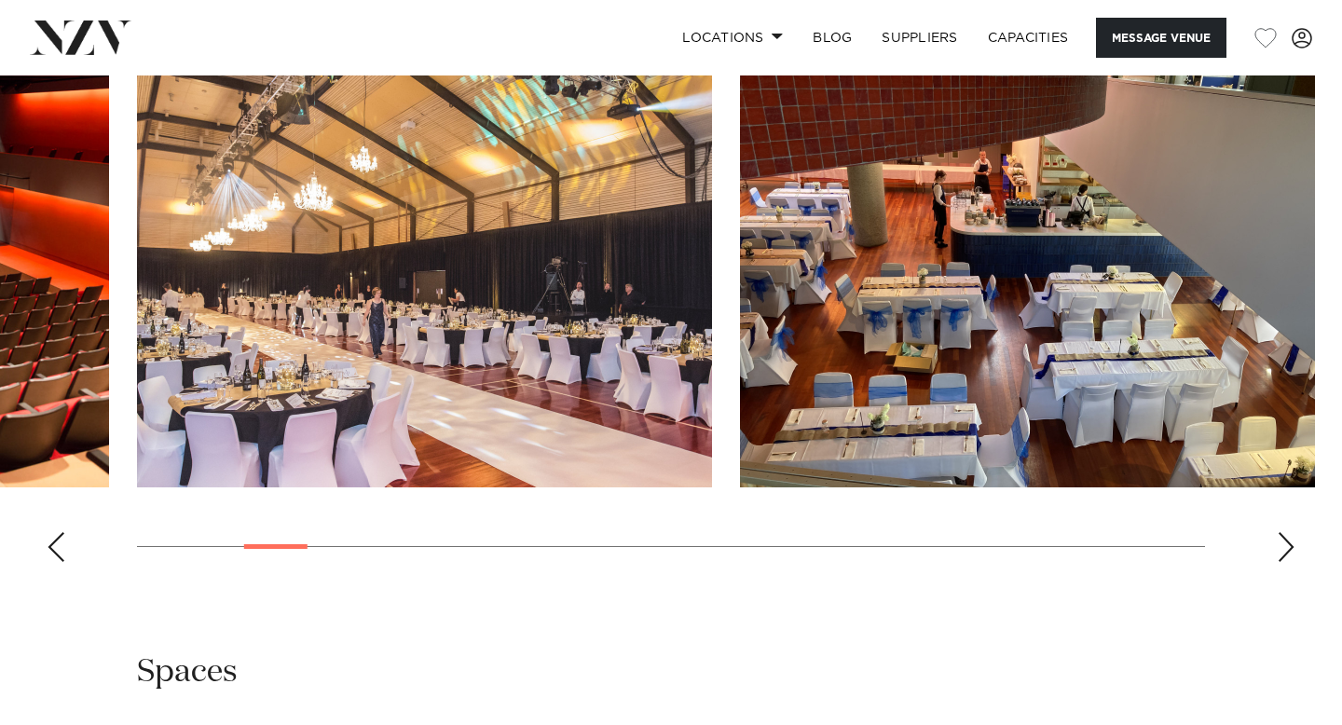
click at [1279, 553] on div "Next slide" at bounding box center [1285, 547] width 19 height 30
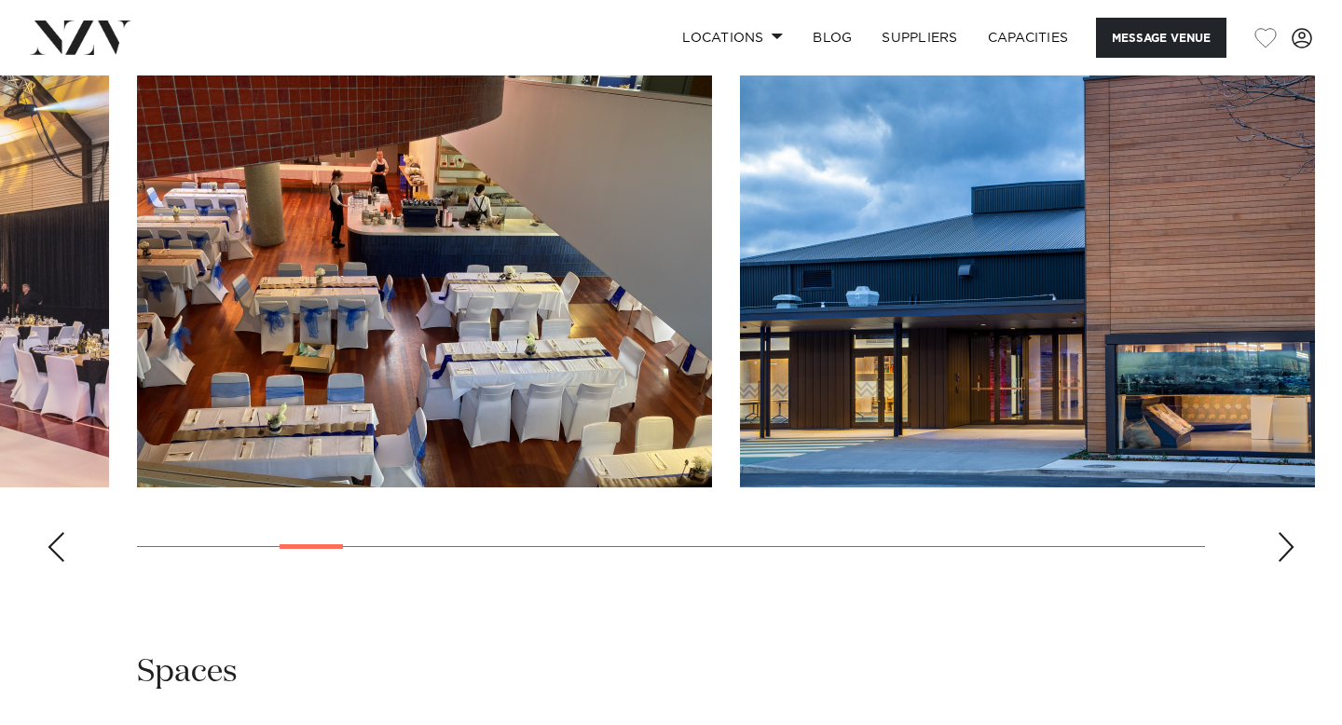
click at [1279, 553] on div "Next slide" at bounding box center [1285, 547] width 19 height 30
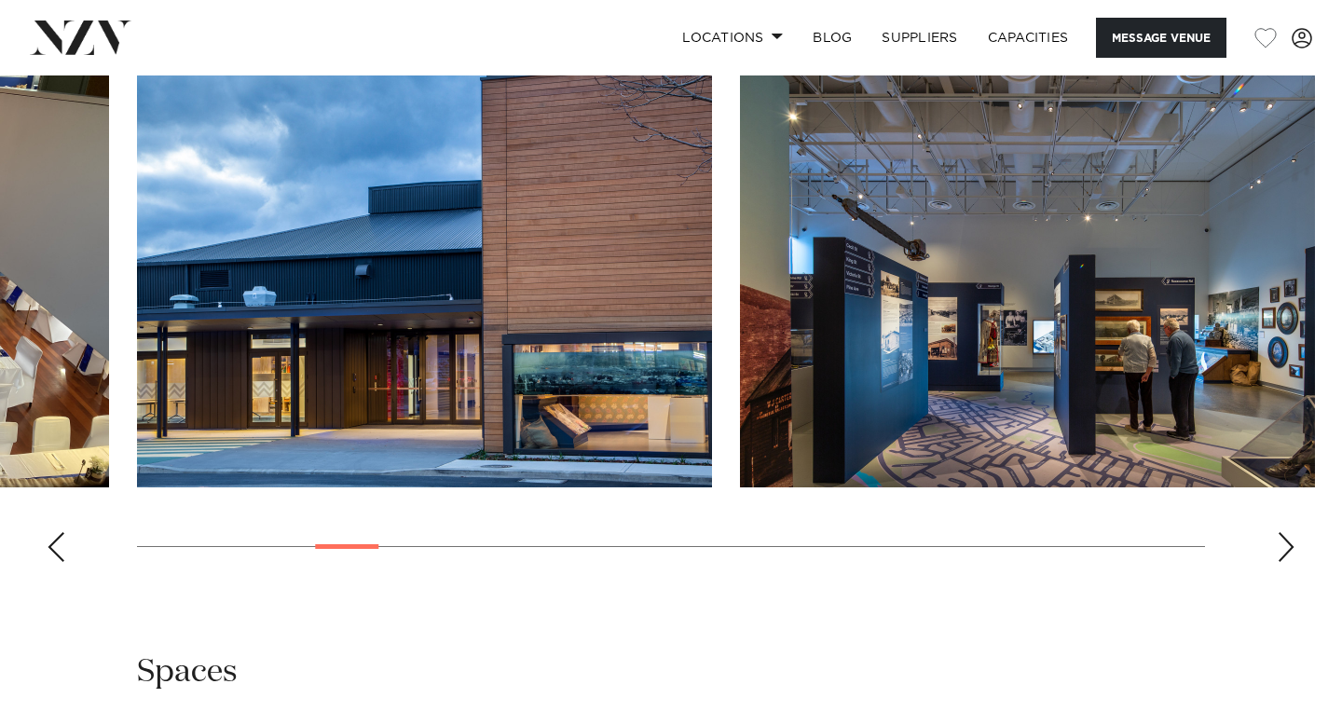
click at [1279, 553] on div "Next slide" at bounding box center [1285, 547] width 19 height 30
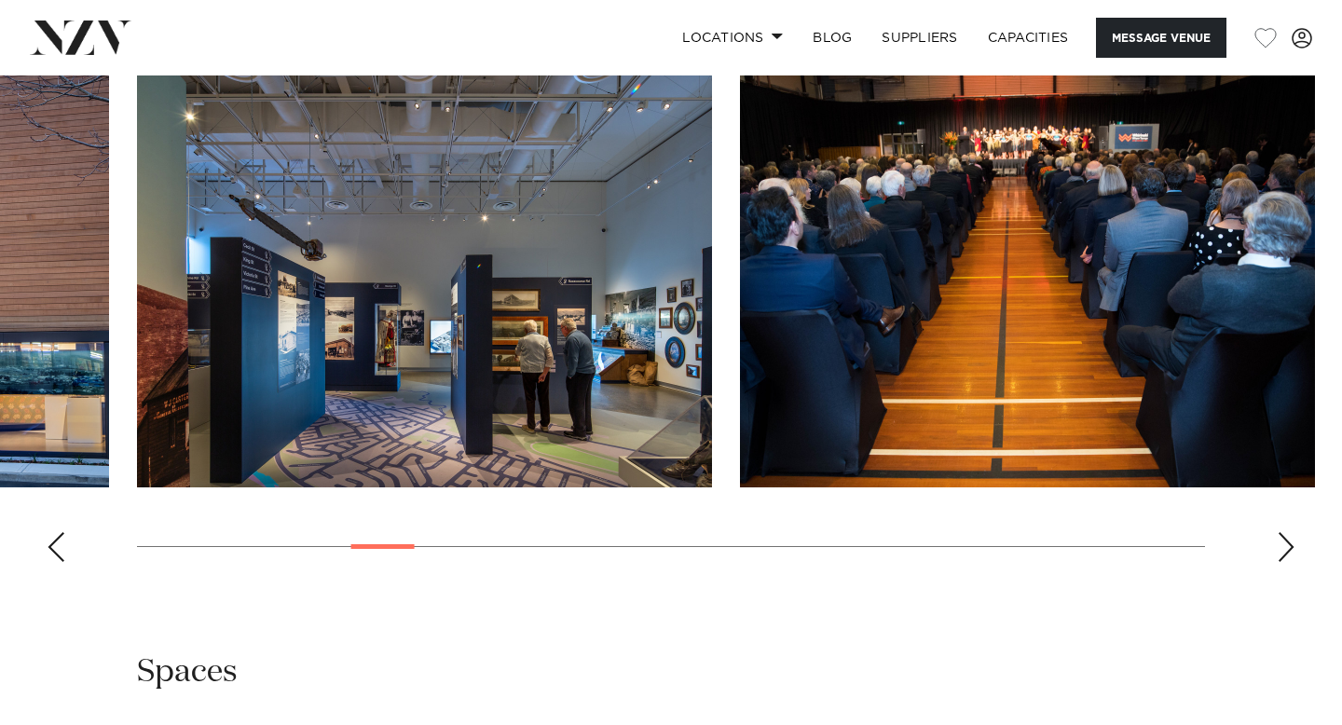
click at [1279, 553] on div "Next slide" at bounding box center [1285, 547] width 19 height 30
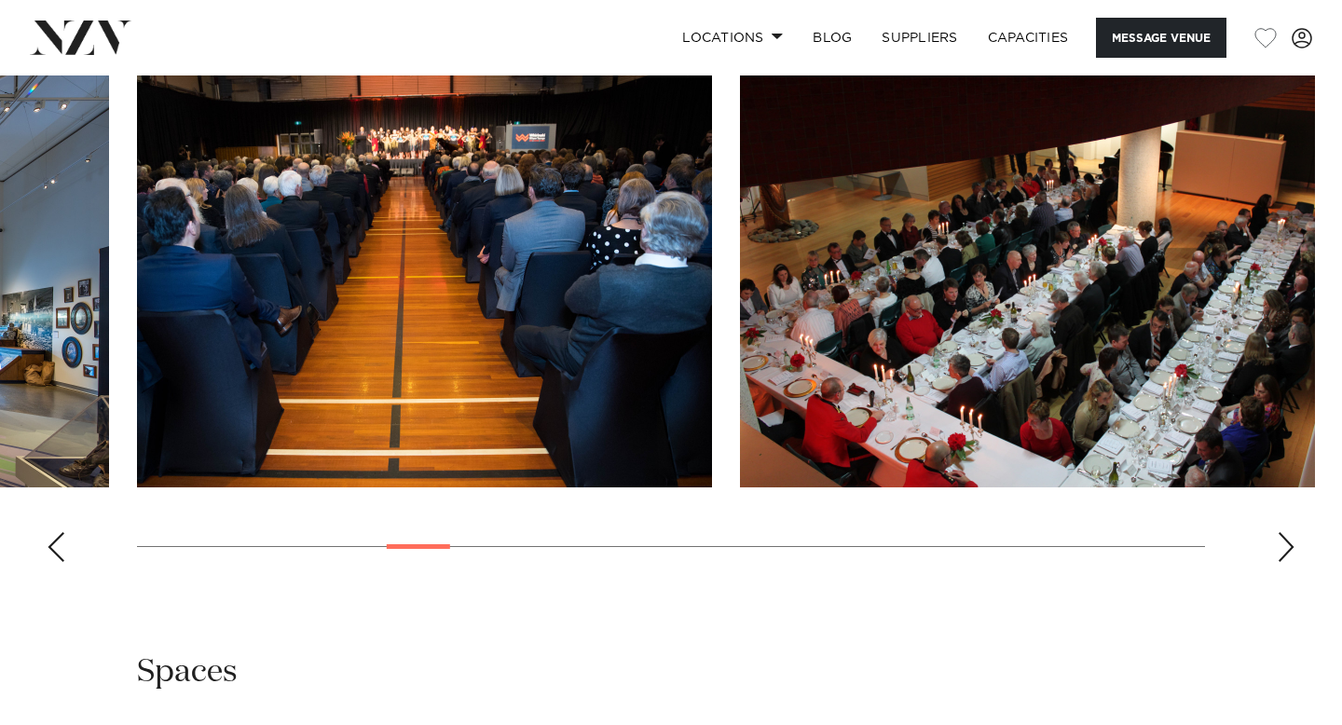
click at [1279, 553] on div "Next slide" at bounding box center [1285, 547] width 19 height 30
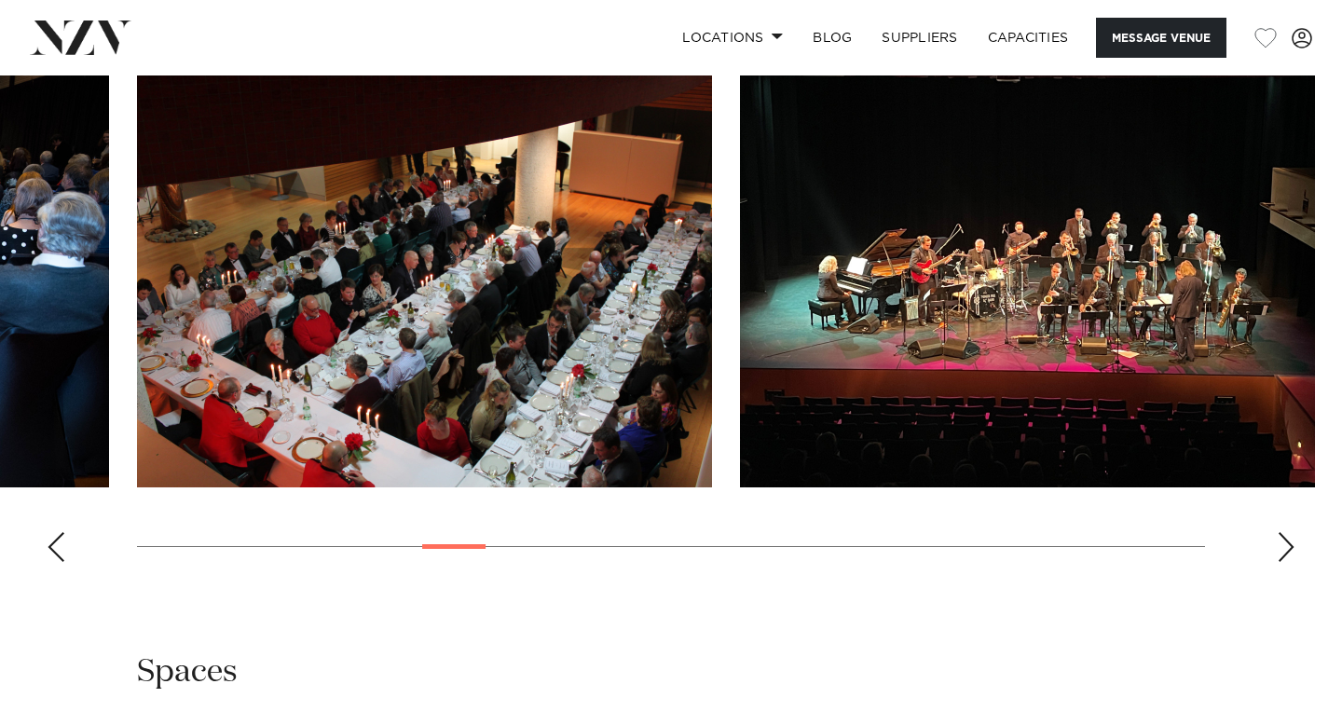
click at [1279, 553] on div "Next slide" at bounding box center [1285, 547] width 19 height 30
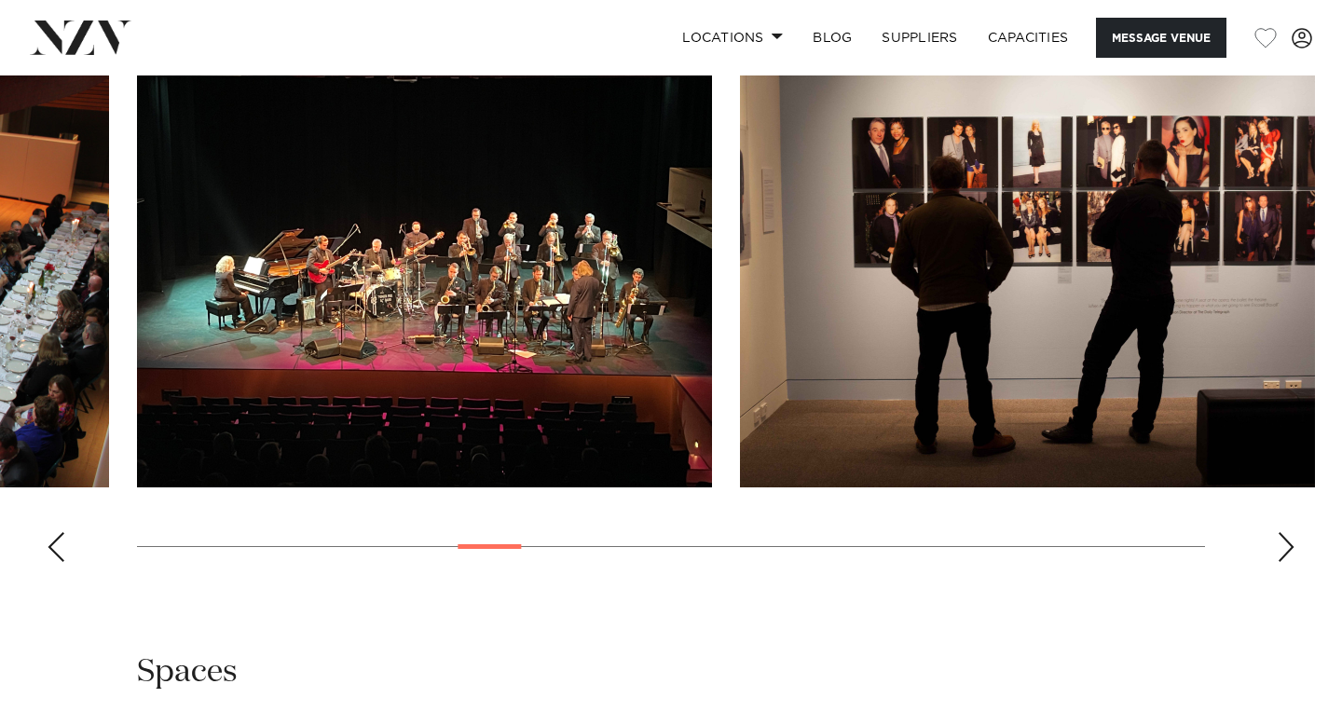
click at [1279, 553] on div "Next slide" at bounding box center [1285, 547] width 19 height 30
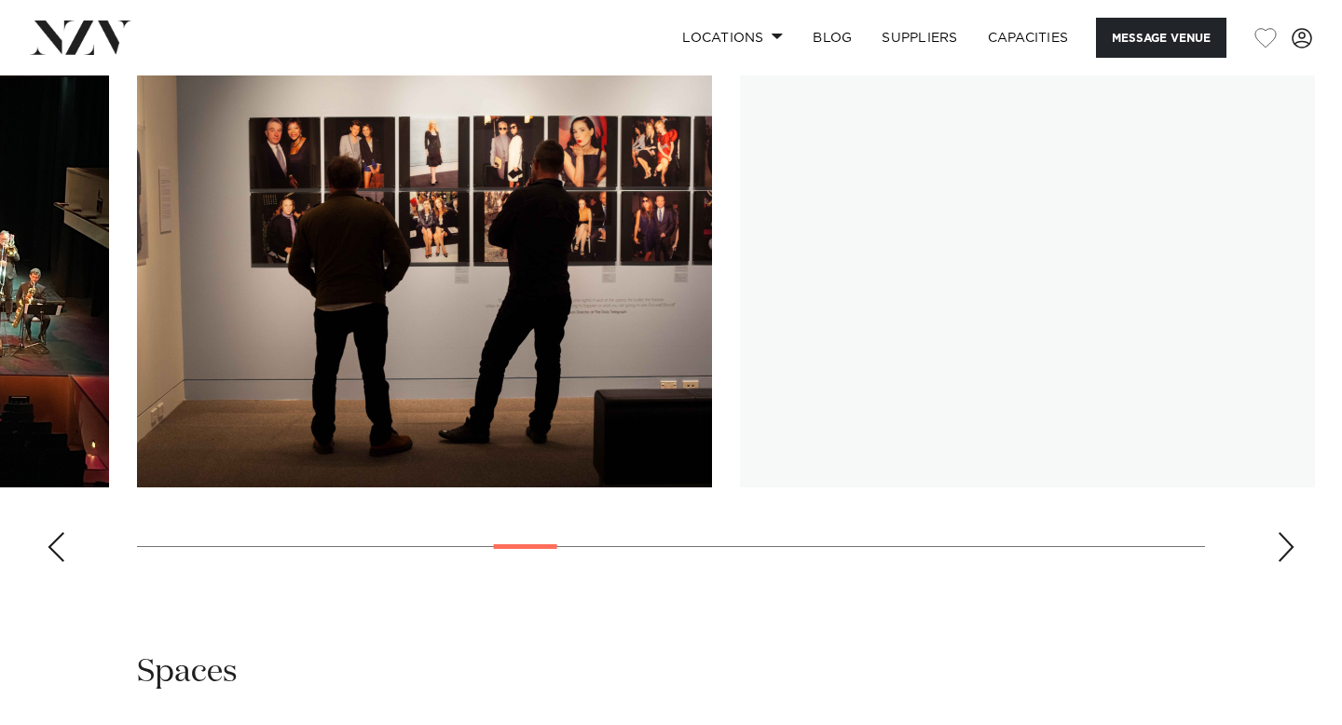
click at [1279, 553] on div "Next slide" at bounding box center [1285, 547] width 19 height 30
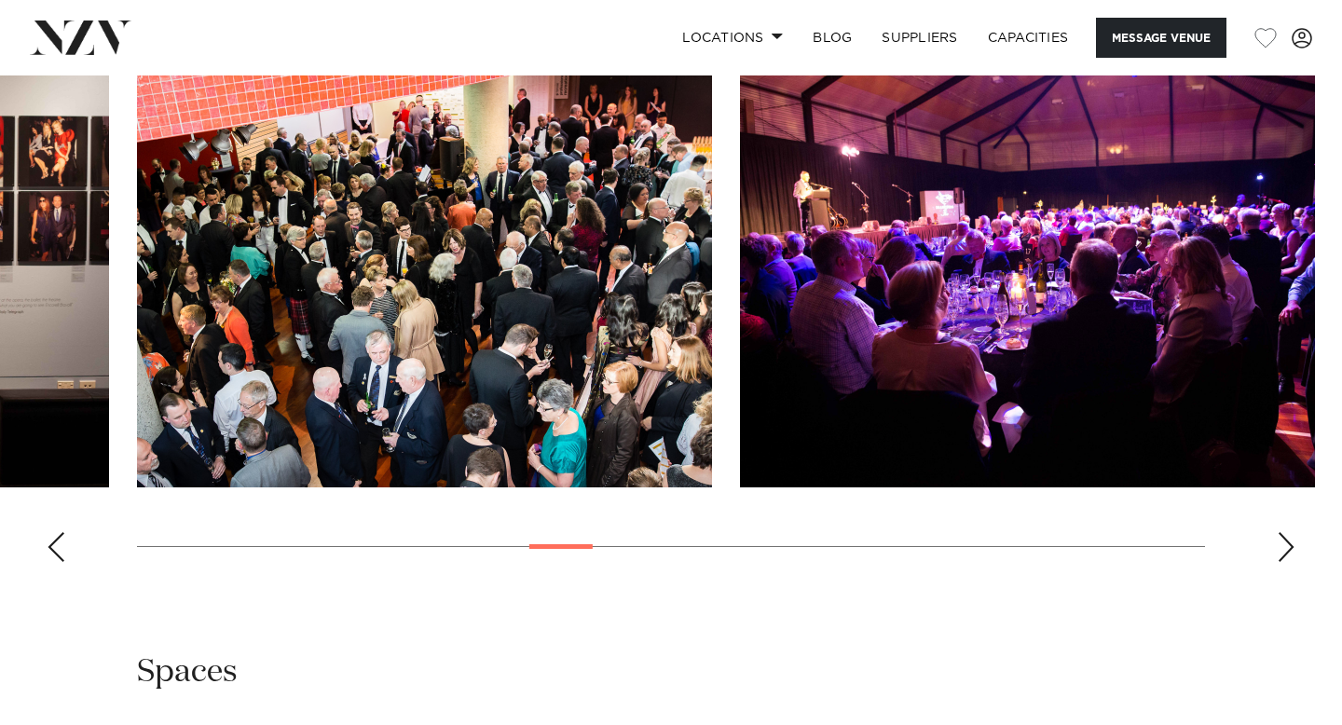
click at [1279, 553] on div "Next slide" at bounding box center [1285, 547] width 19 height 30
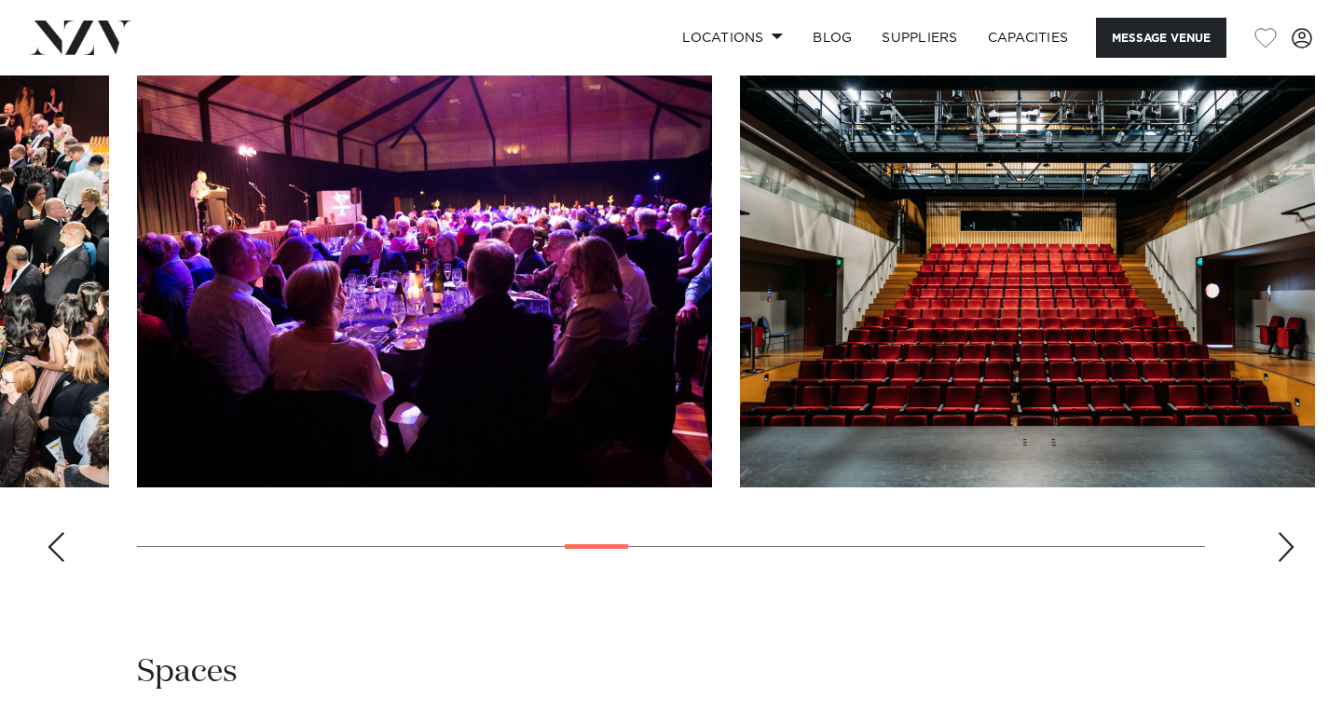
click at [1279, 553] on div "Next slide" at bounding box center [1285, 547] width 19 height 30
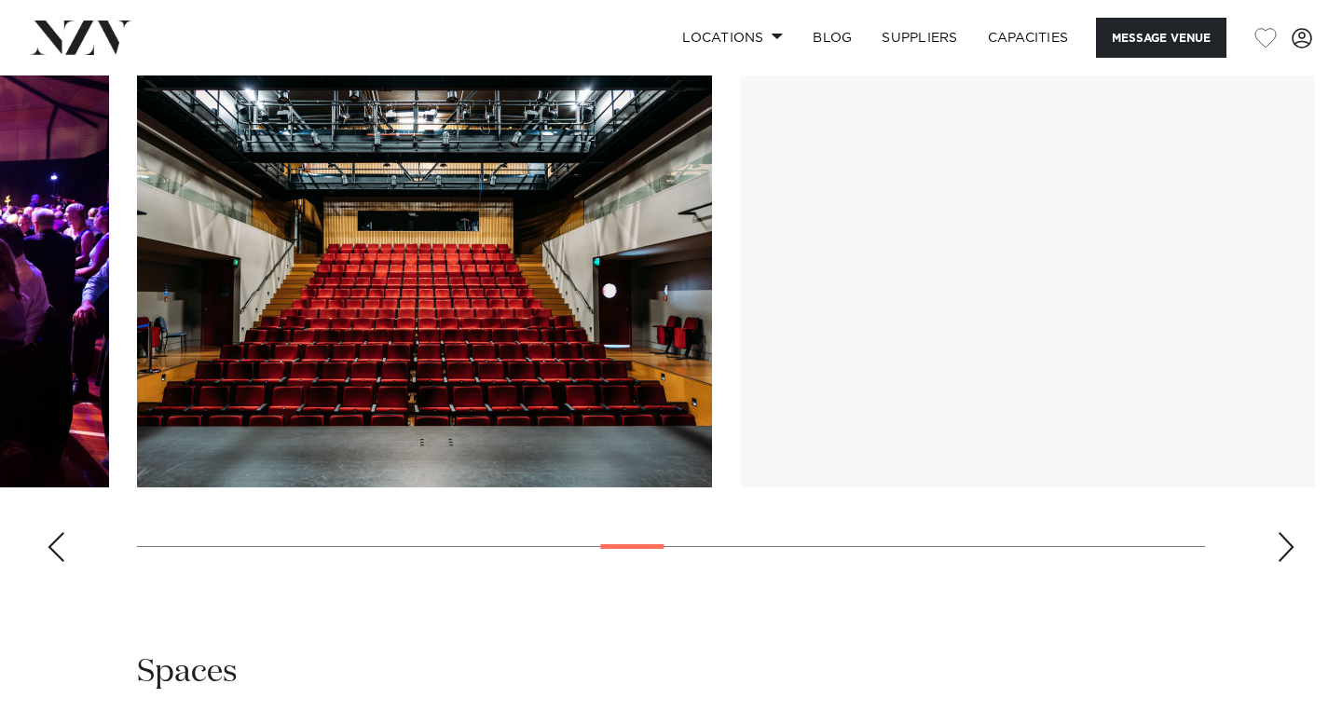
click at [1279, 553] on div "Next slide" at bounding box center [1285, 547] width 19 height 30
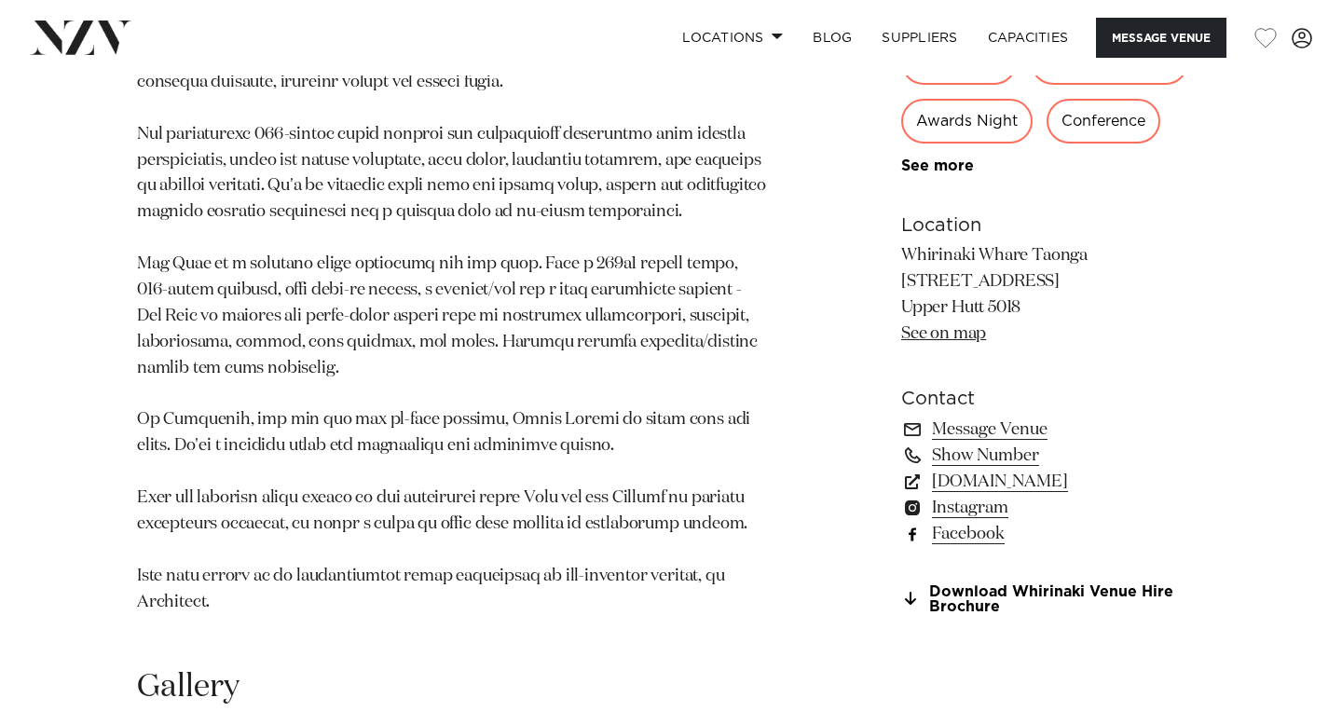
scroll to position [1283, 0]
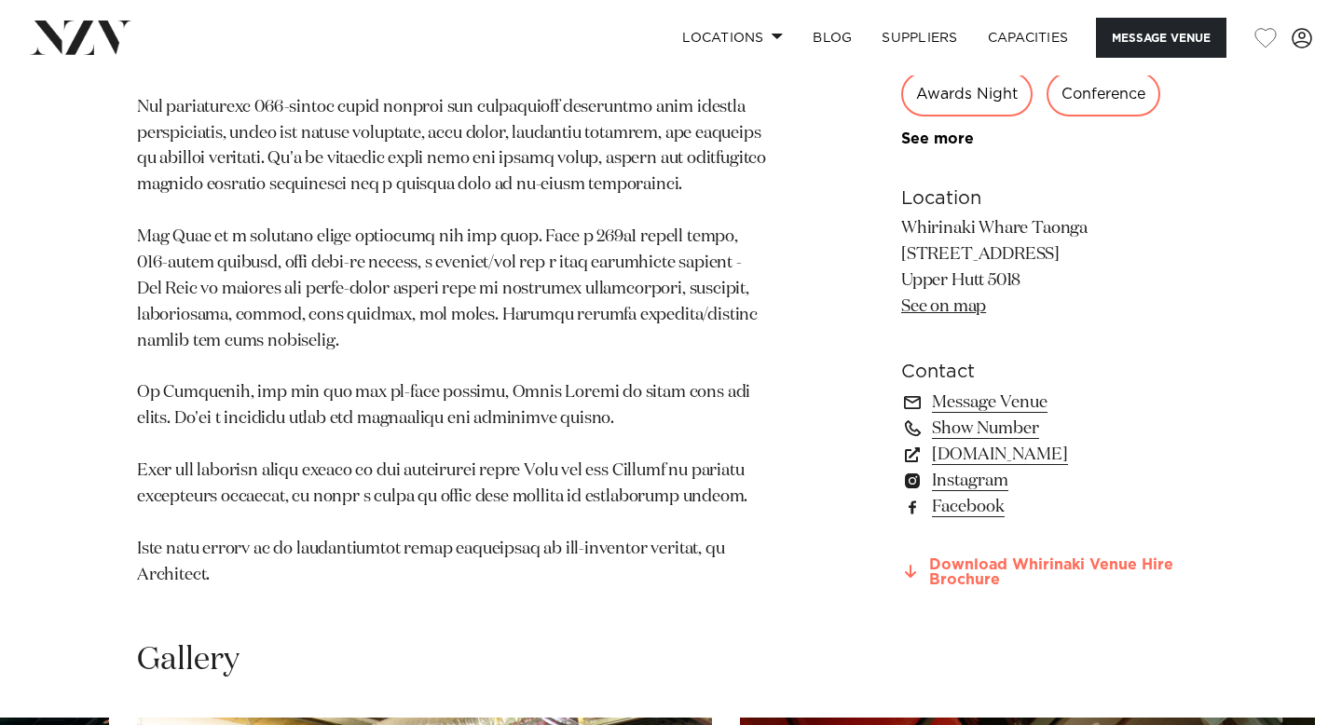
click at [1068, 561] on link "Download Whirinaki Venue Hire Brochure" at bounding box center [1053, 573] width 304 height 32
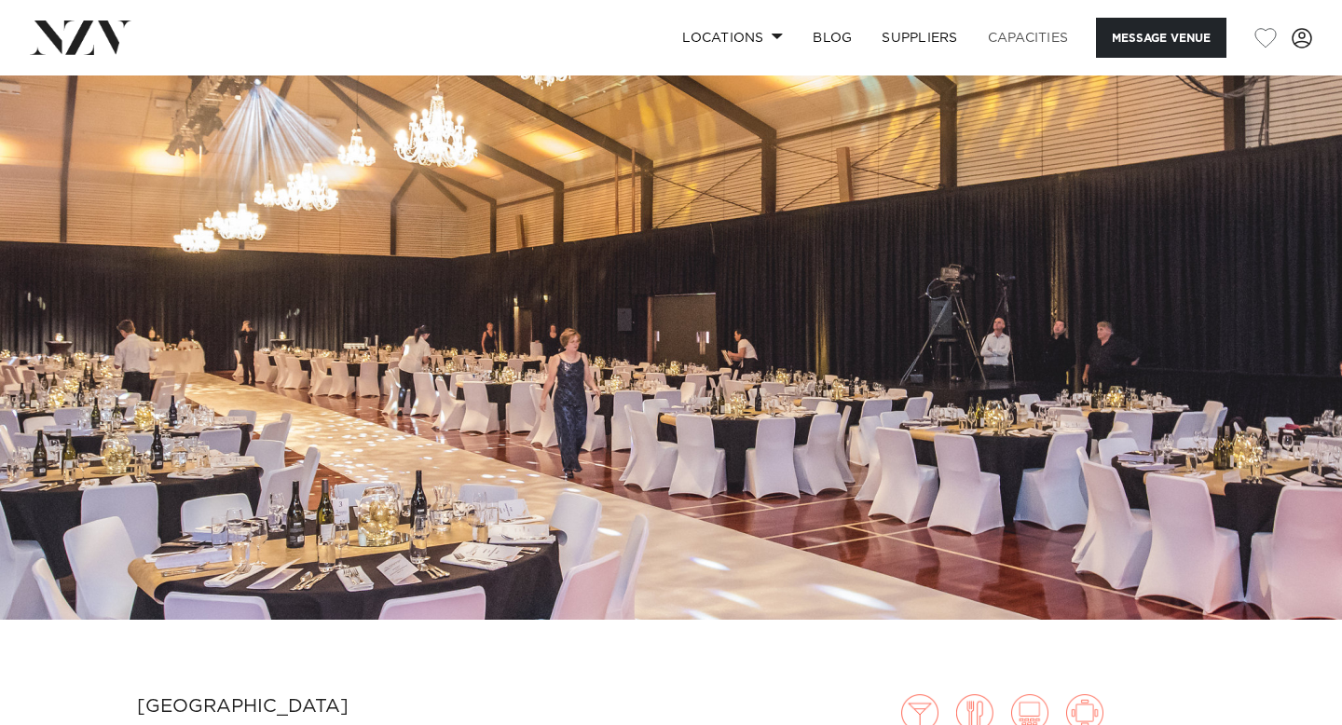
scroll to position [0, 0]
